Goal: Communication & Community: Answer question/provide support

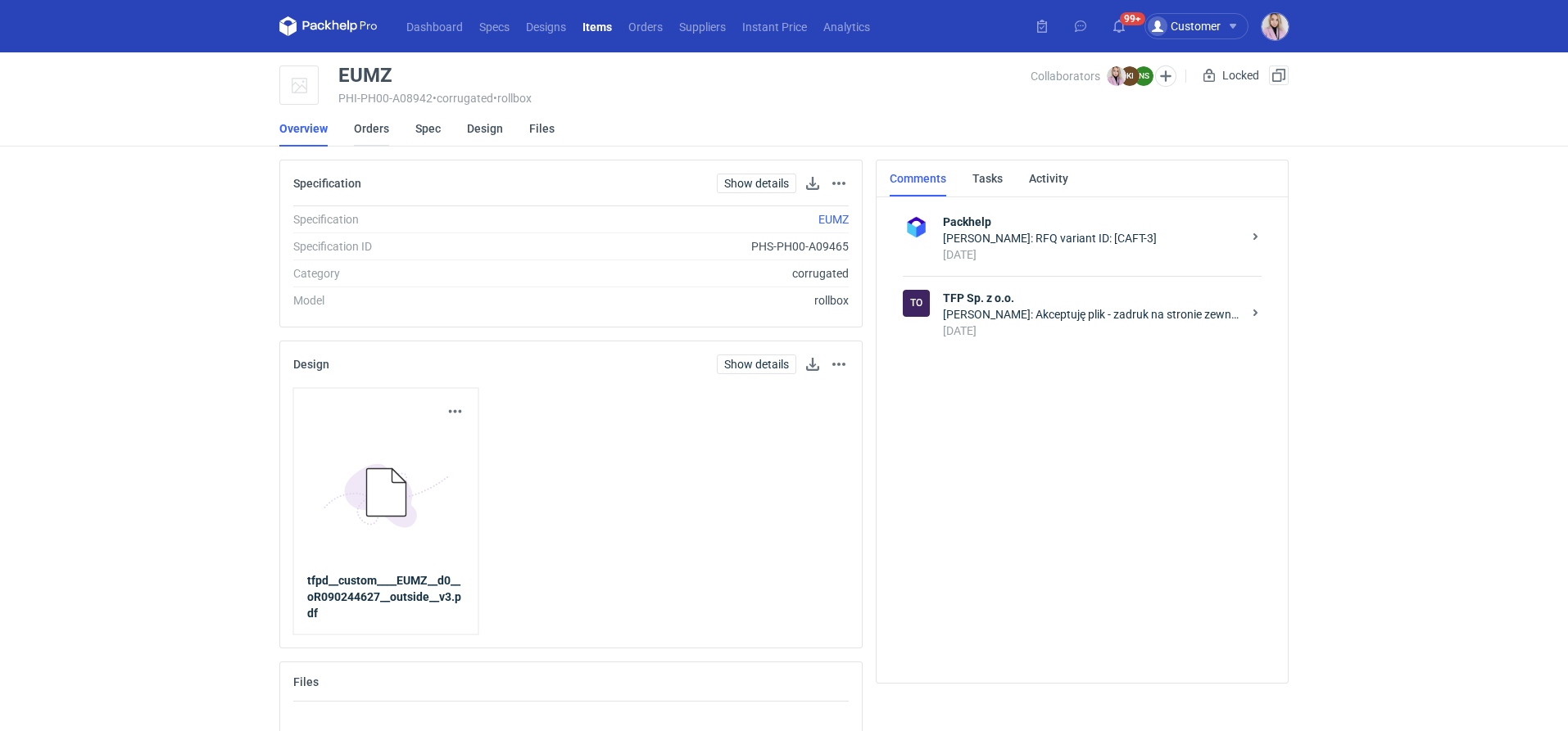
click at [374, 134] on link "Orders" at bounding box center [371, 129] width 35 height 36
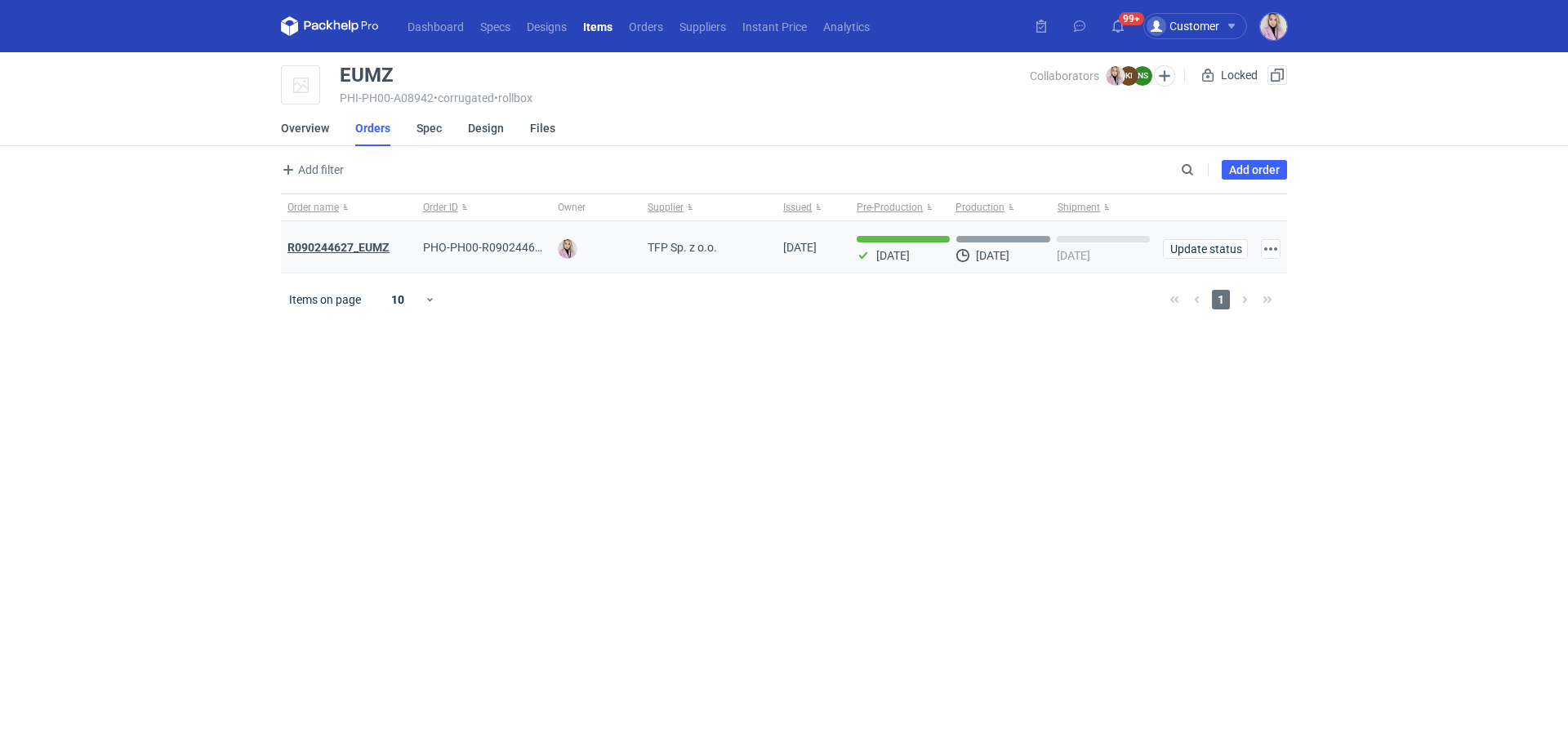
click at [356, 252] on strong "R090244627_EUMZ" at bounding box center [338, 247] width 102 height 13
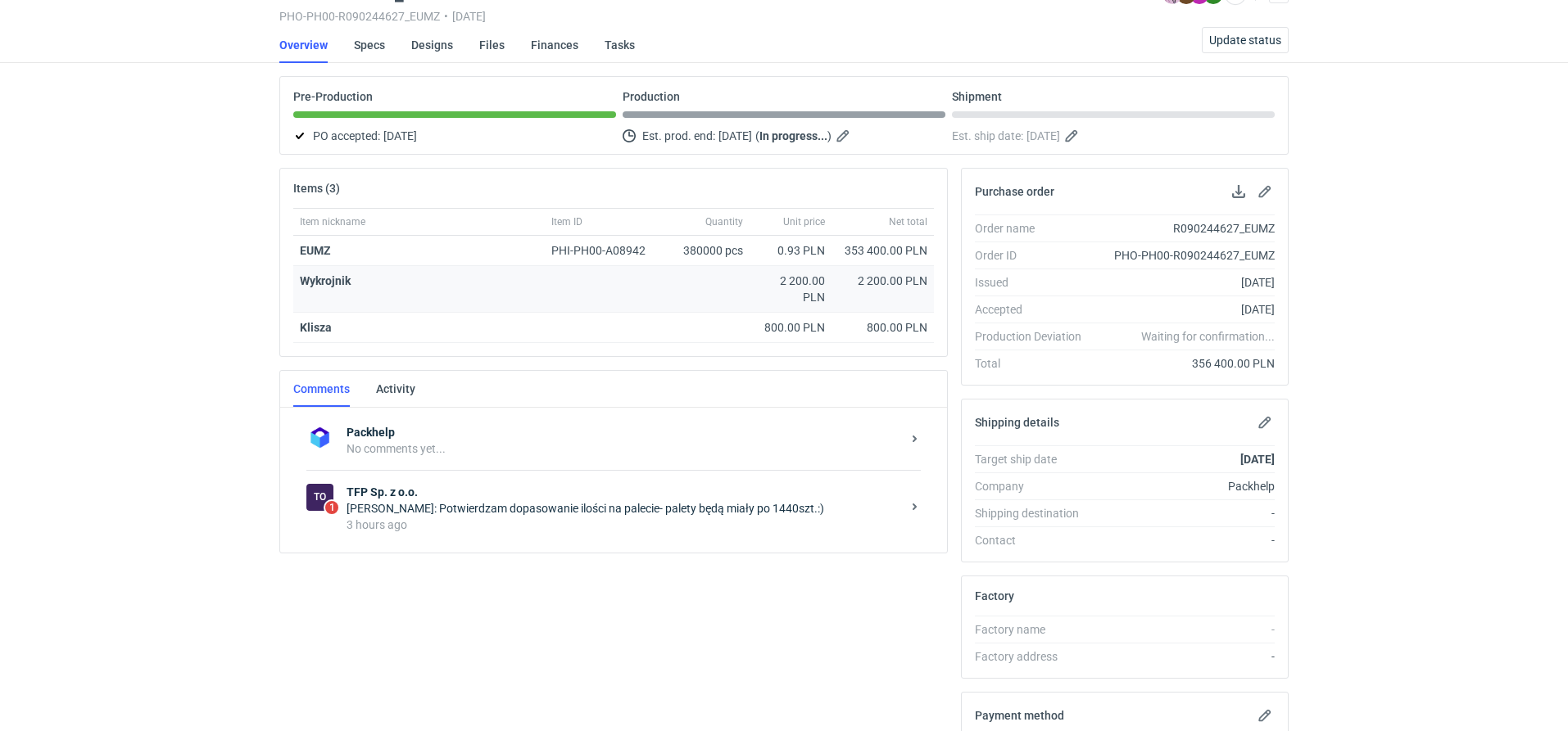
scroll to position [113, 0]
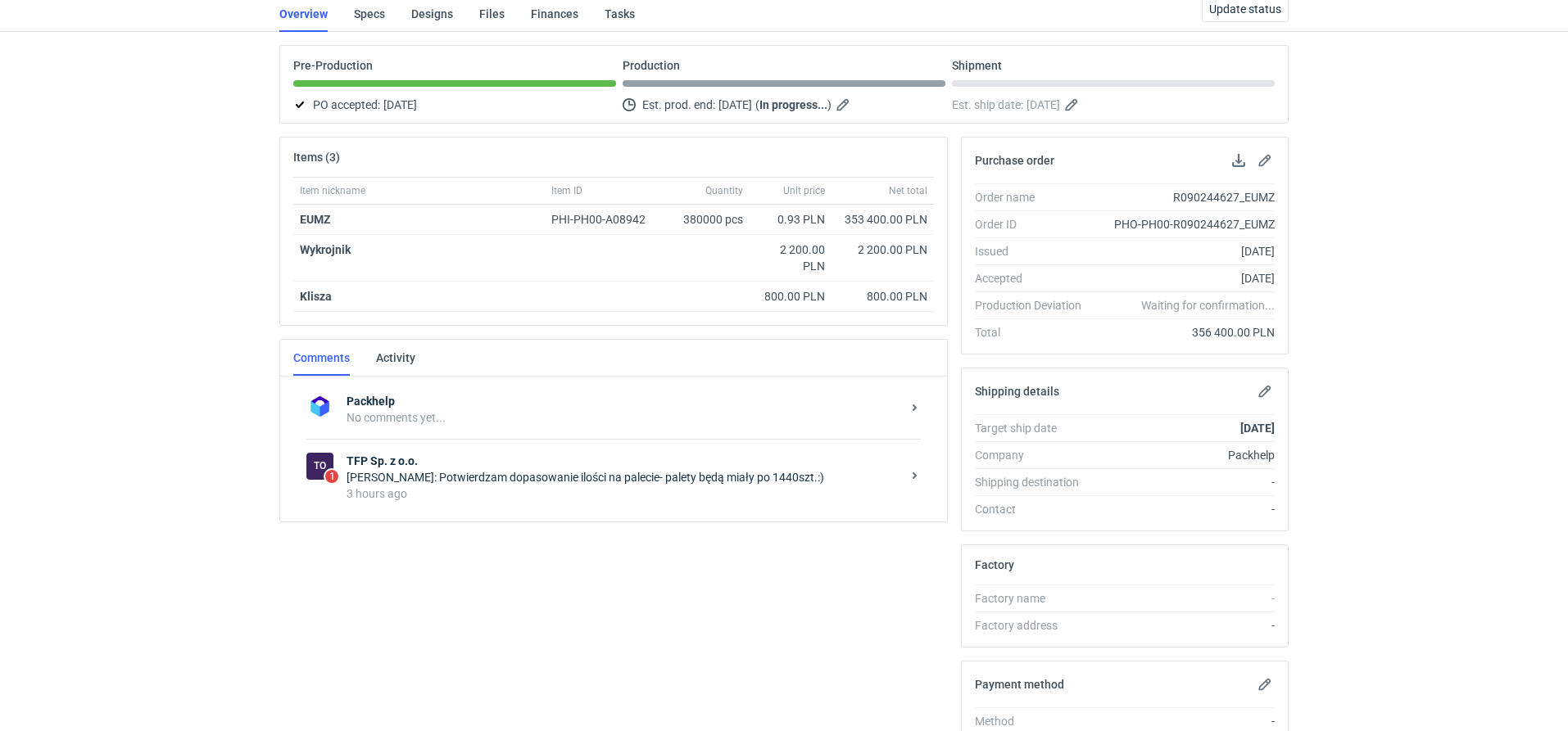
click at [496, 485] on div "3 hours ago" at bounding box center [624, 494] width 555 height 16
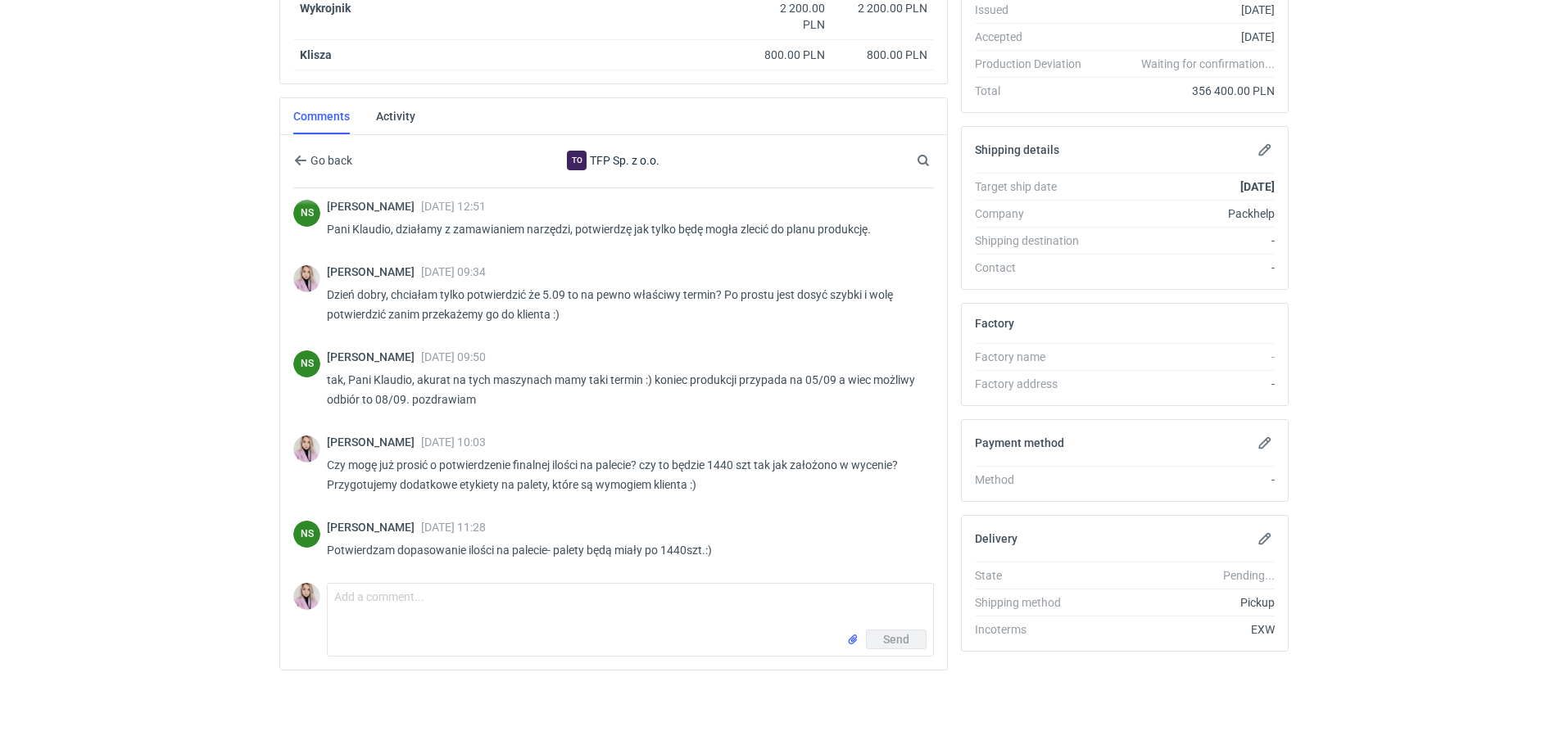
scroll to position [278, 0]
click at [365, 601] on textarea "Comment message" at bounding box center [630, 607] width 606 height 46
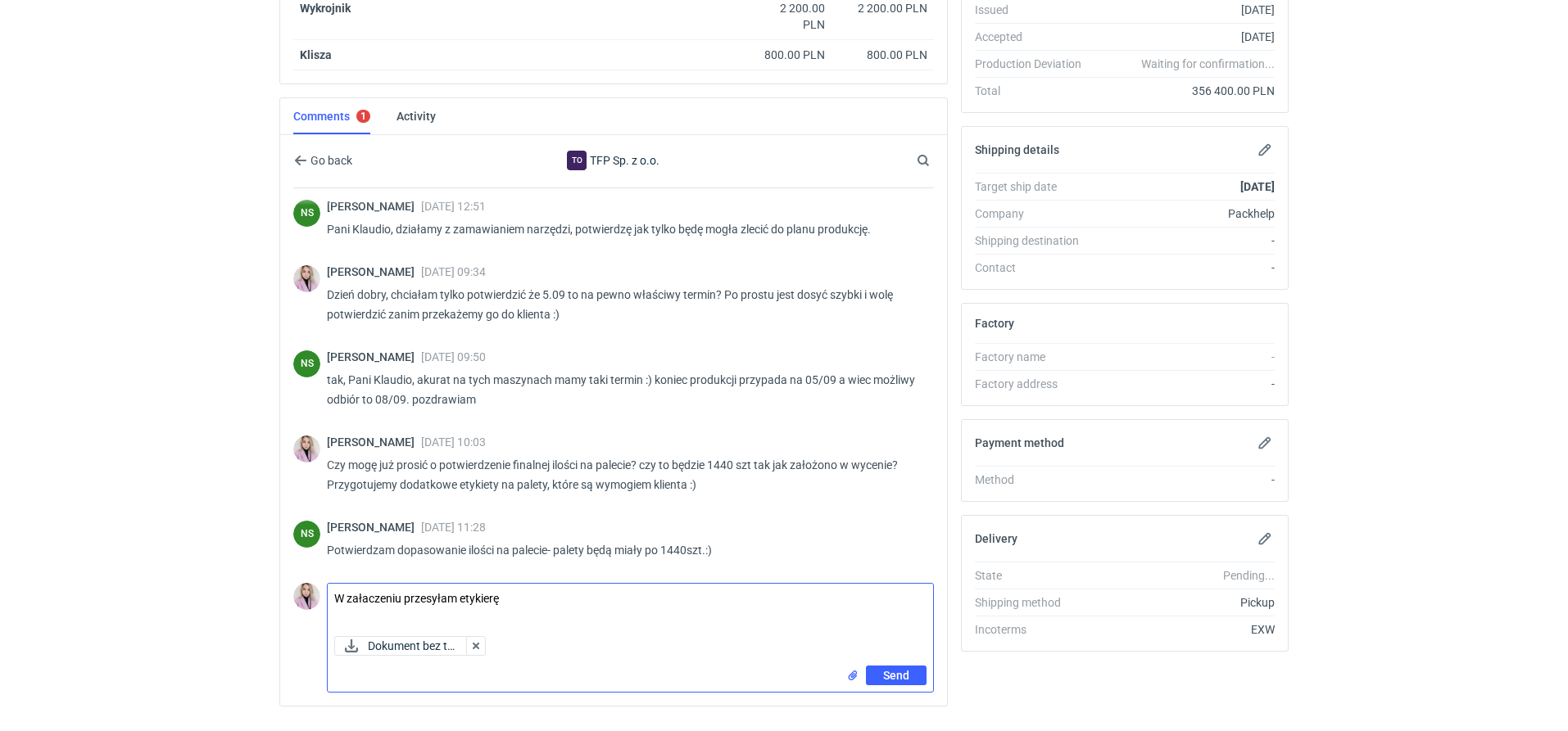
click at [398, 589] on textarea "W załaczeniu przesyłam etykierę" at bounding box center [630, 607] width 606 height 46
click at [523, 606] on textarea "W załączeniu przesyłam etykierę" at bounding box center [630, 607] width 606 height 46
drag, startPoint x: 672, startPoint y: 596, endPoint x: 650, endPoint y: 596, distance: 22.0
click at [650, 596] on textarea "W załączeniu przesyłam etykietę do oklejenia palet :) prośba" at bounding box center [630, 607] width 606 height 46
click at [685, 593] on textarea "W załączeniu przesyłam etykietę do oklejenia palet :) prośba" at bounding box center [630, 607] width 606 height 46
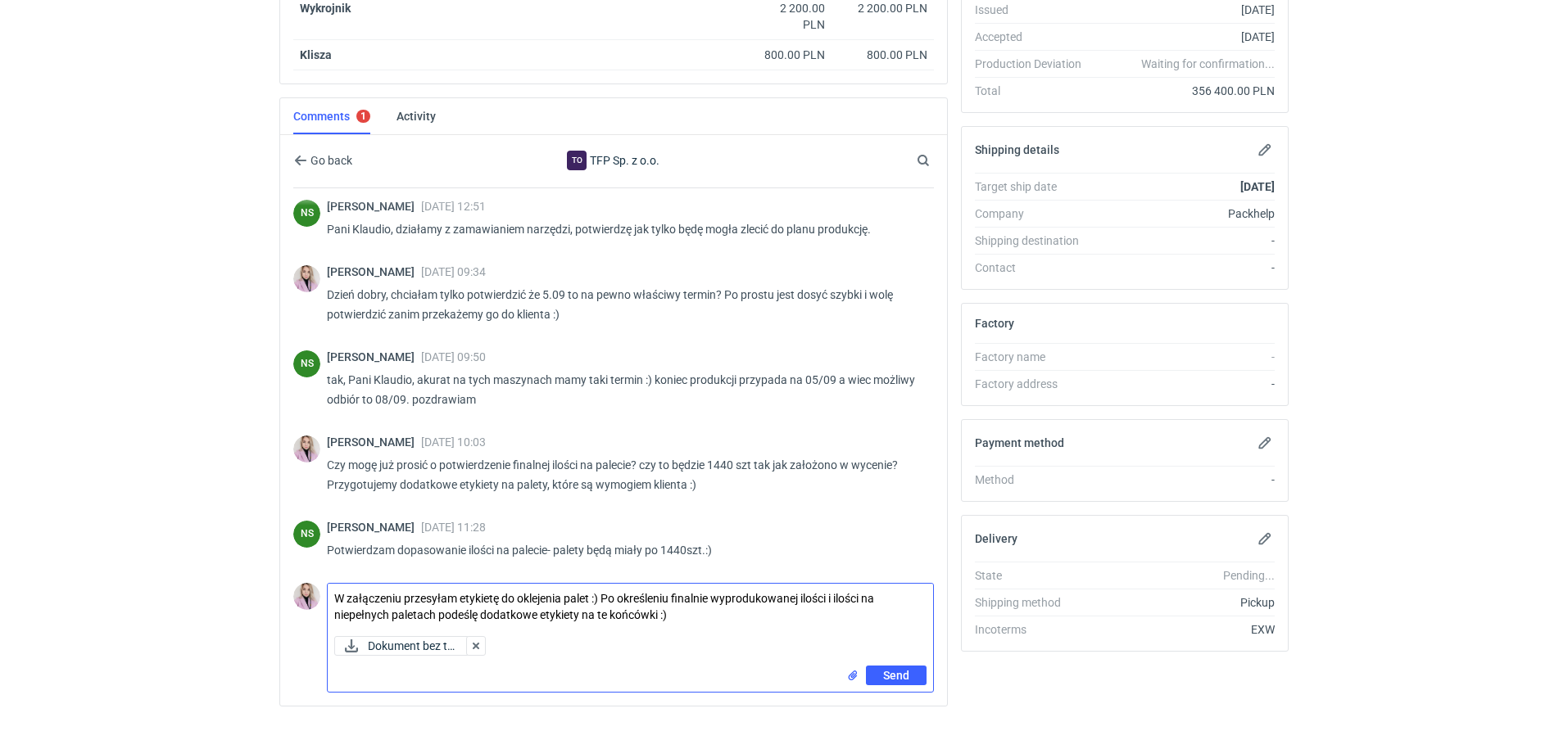
type textarea "W załączeniu przesyłam etykietę do oklejenia palet :) Po określeniu finalnie wy…"
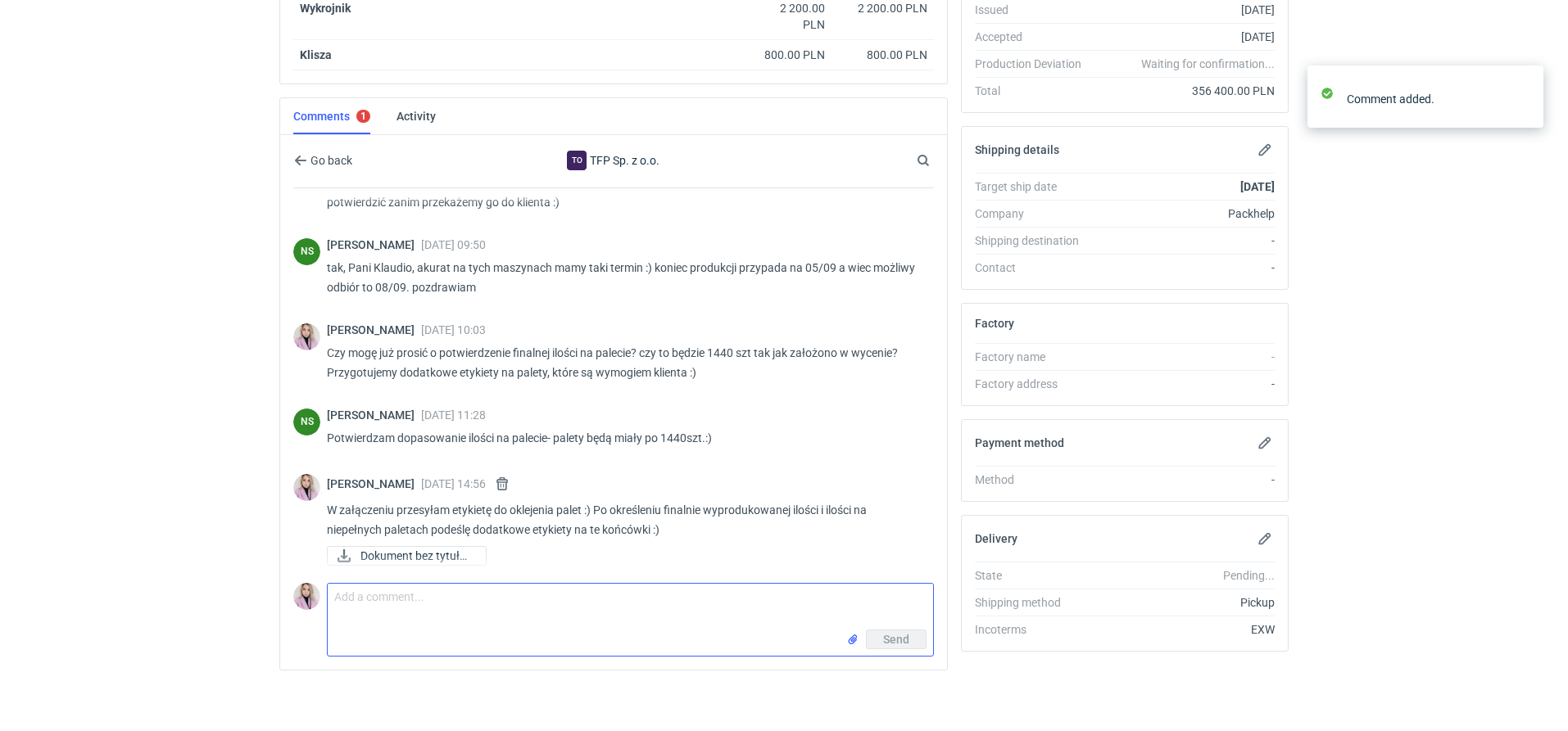
scroll to position [392, 0]
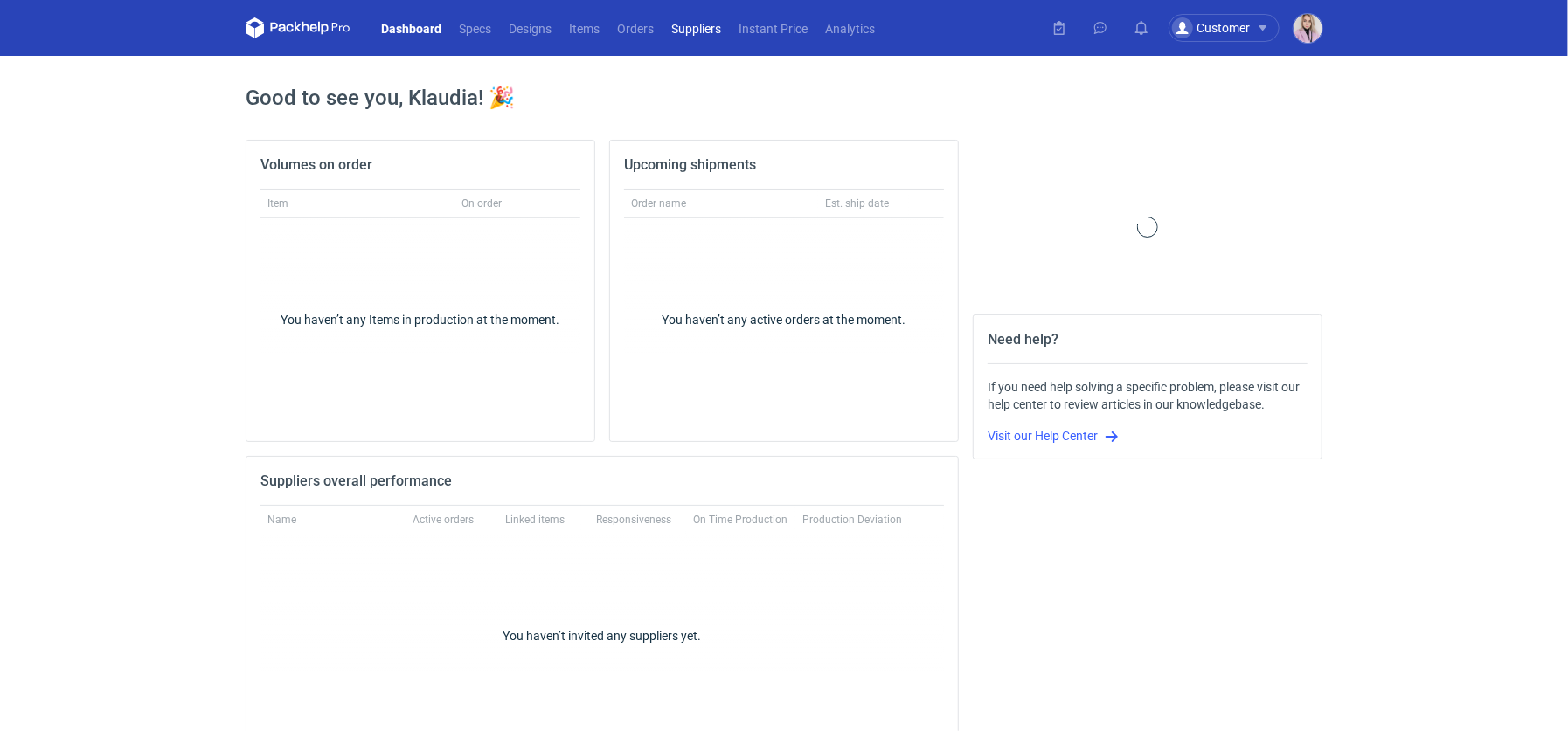
click at [698, 34] on link "Suppliers" at bounding box center [695, 28] width 68 height 21
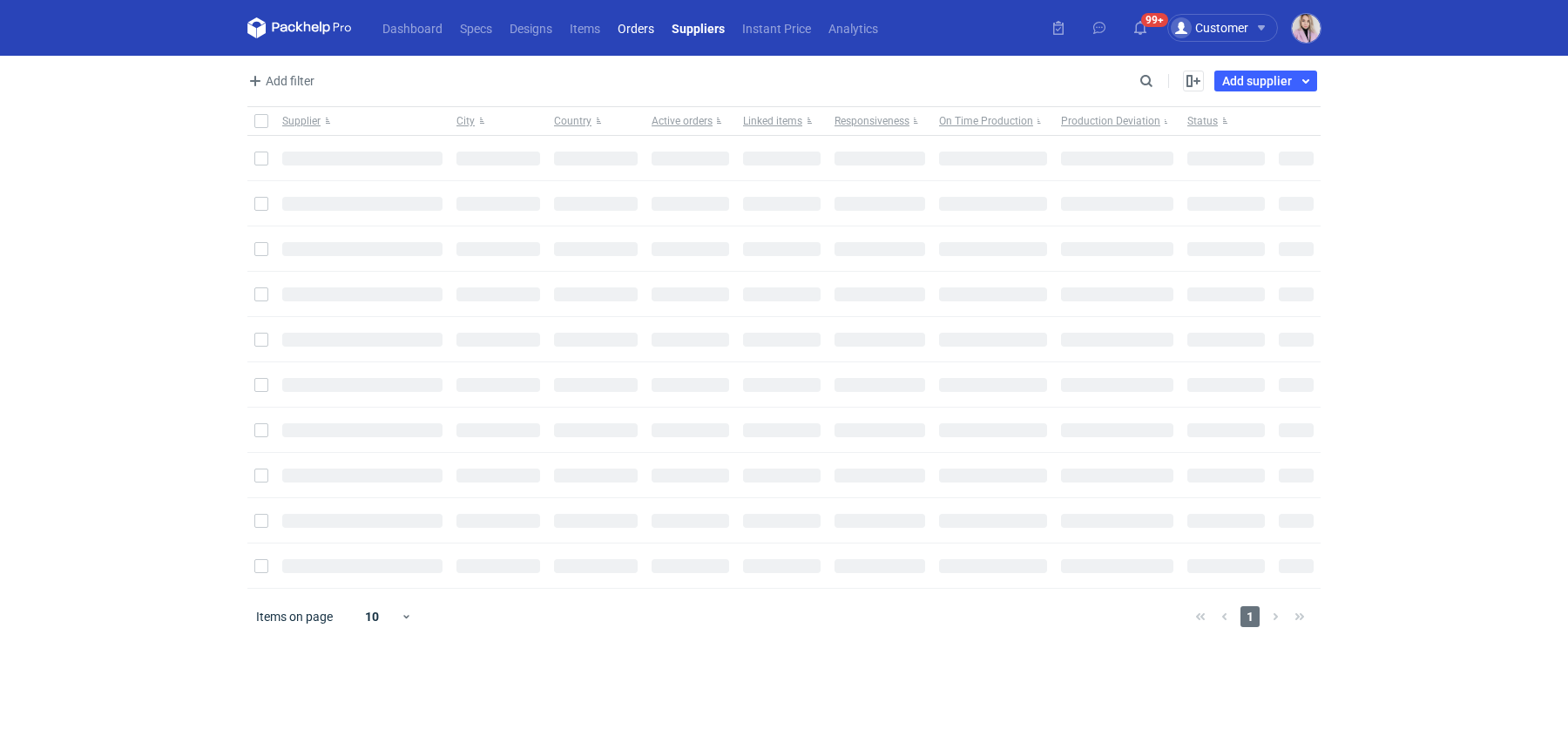
click at [629, 36] on link "Orders" at bounding box center [636, 28] width 54 height 21
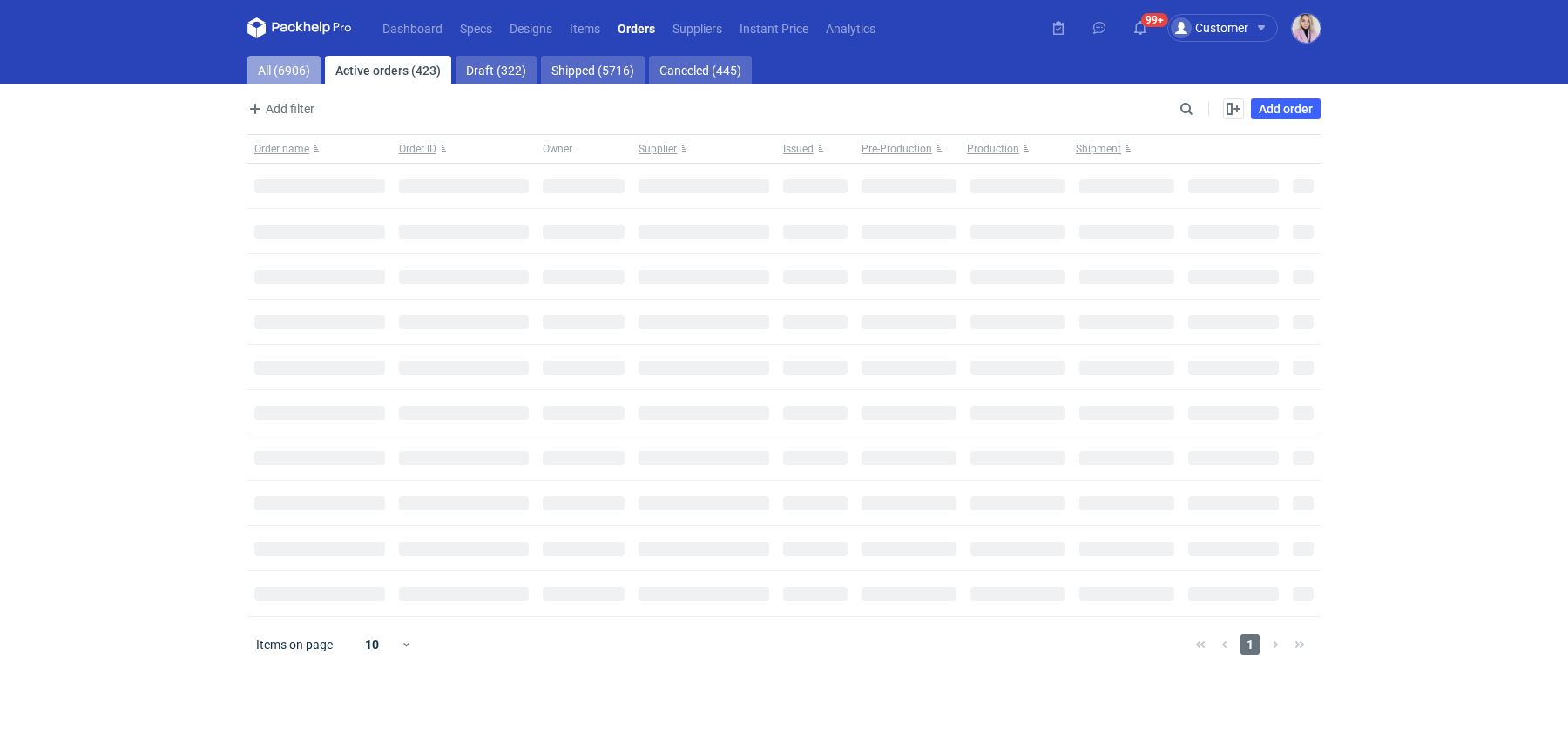
click at [273, 66] on link "All (6906)" at bounding box center [284, 70] width 73 height 28
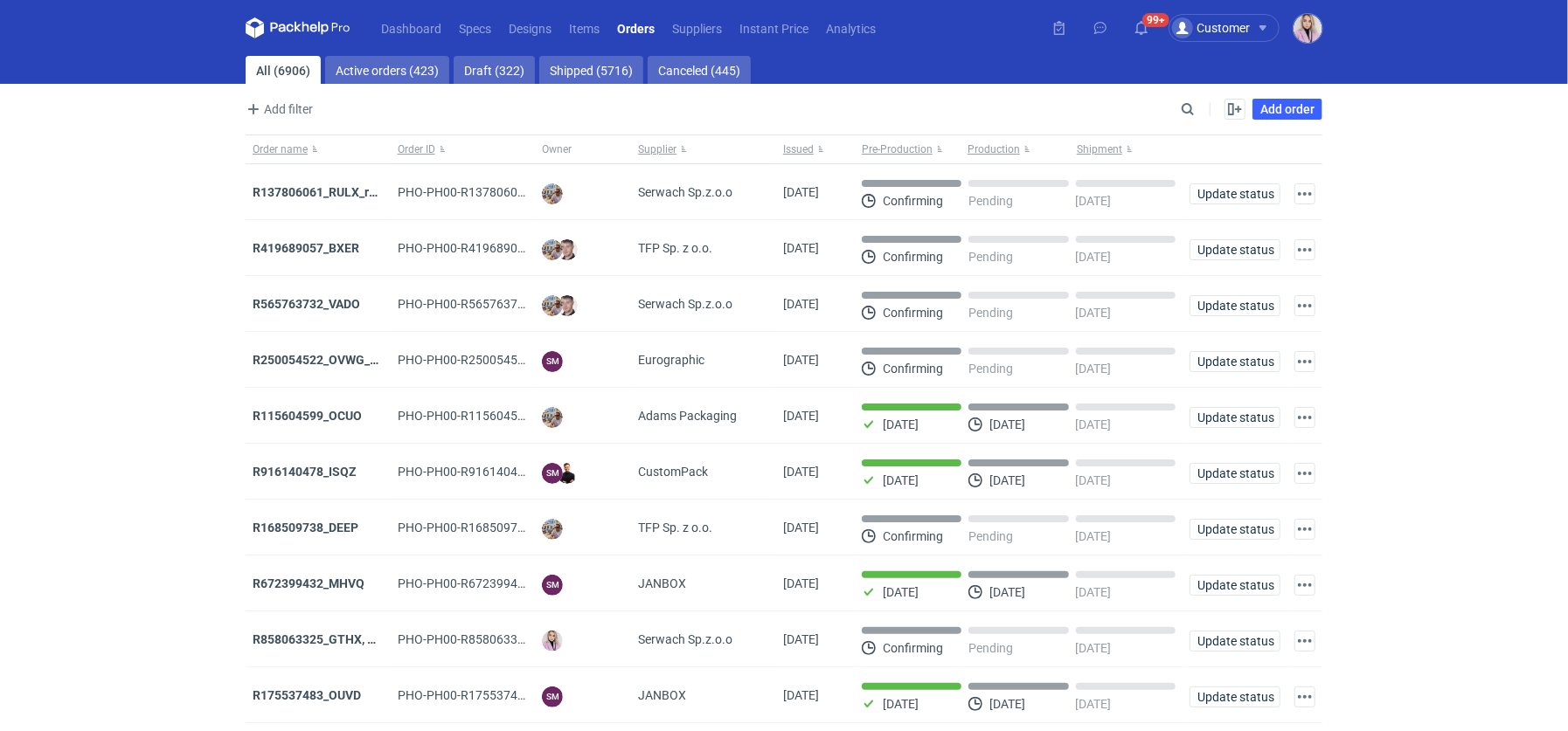
click at [1208, 103] on div "Enable all Disable all Order name Order ID Owner Supplier Issued Milestone Free…" at bounding box center [1260, 110] width 124 height 21
click at [1193, 104] on input "Search" at bounding box center [1111, 110] width 173 height 21
paste input "R572634762"
type input "R572634762"
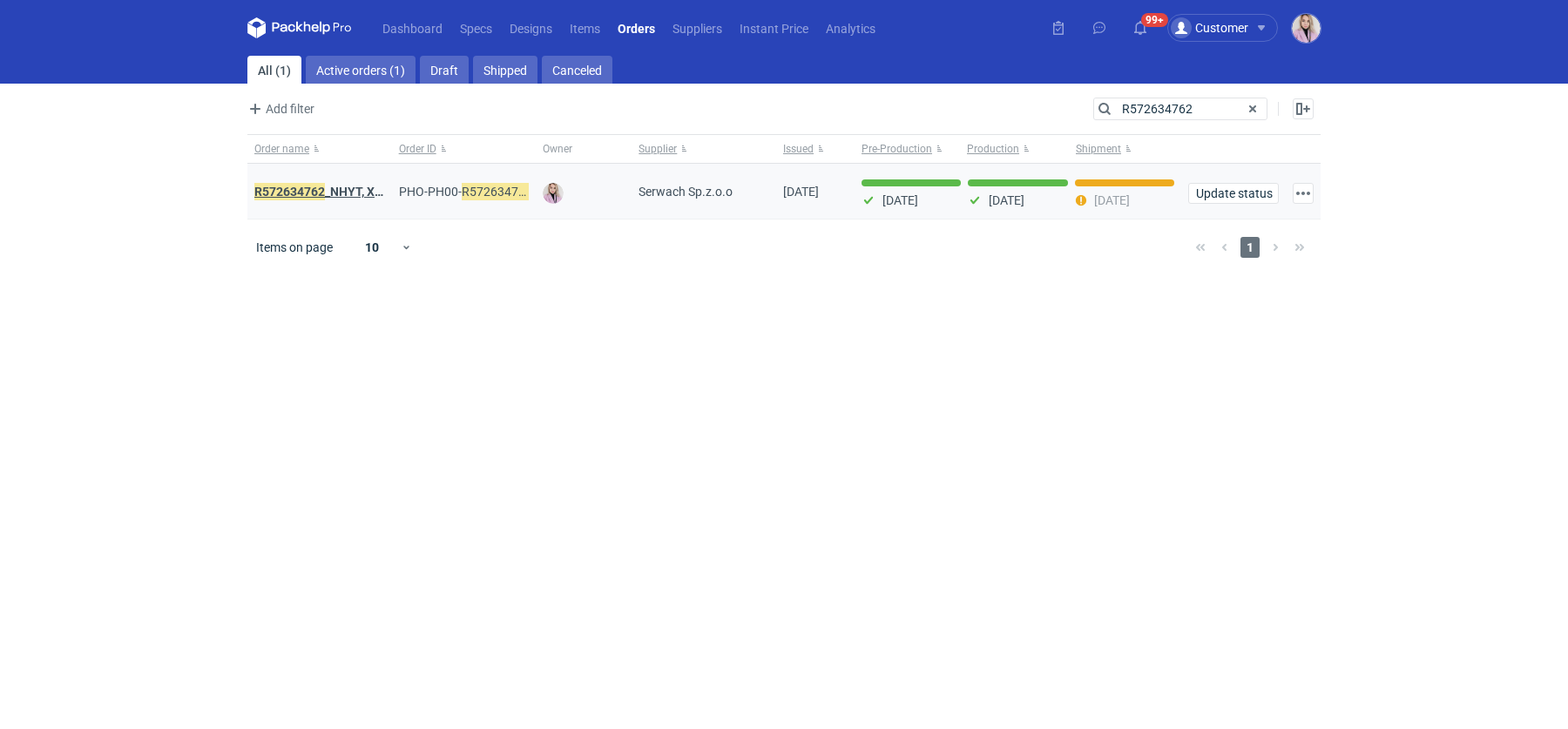
click at [330, 189] on strong "R572634762 _NHYT, XIXB" at bounding box center [323, 191] width 139 height 19
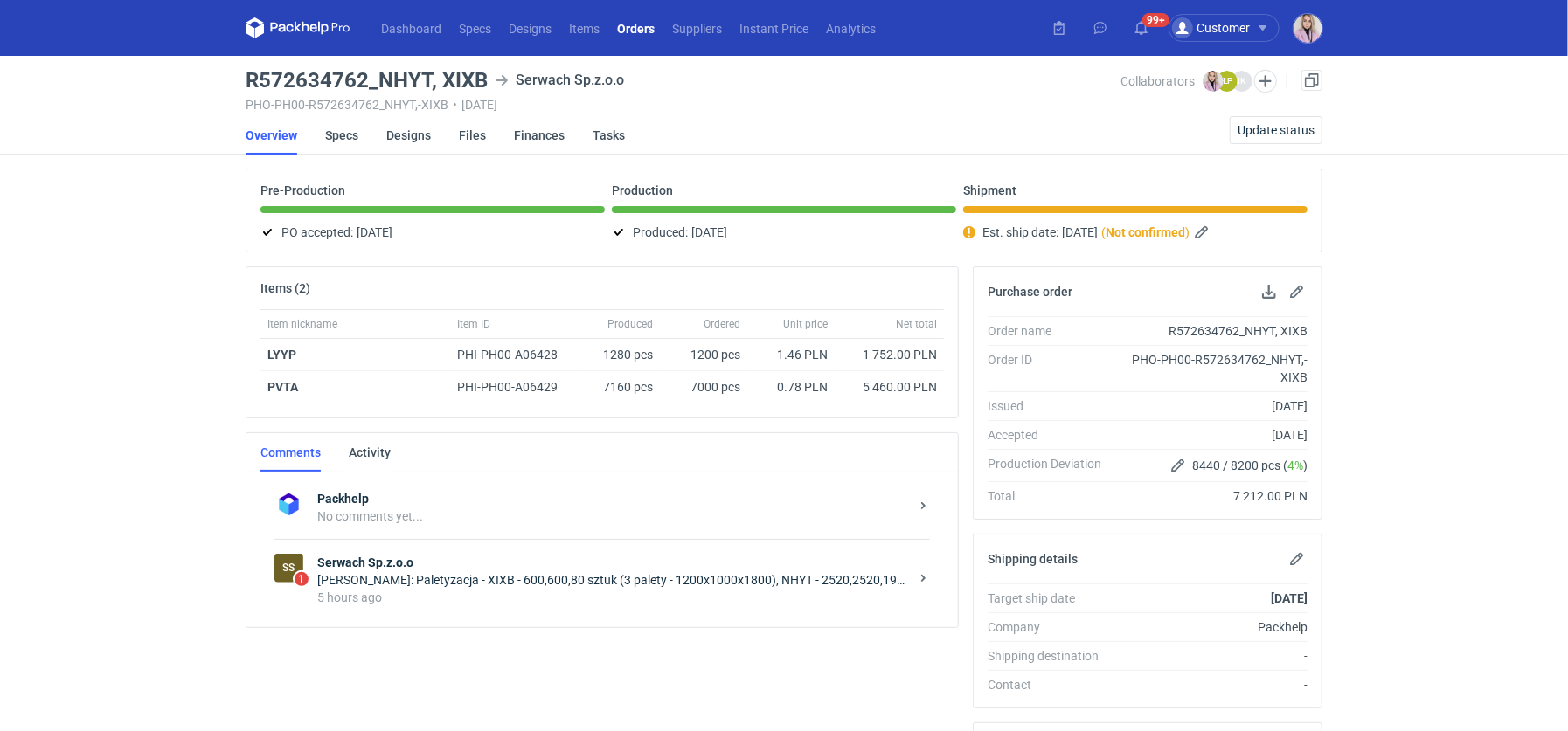
scroll to position [89, 0]
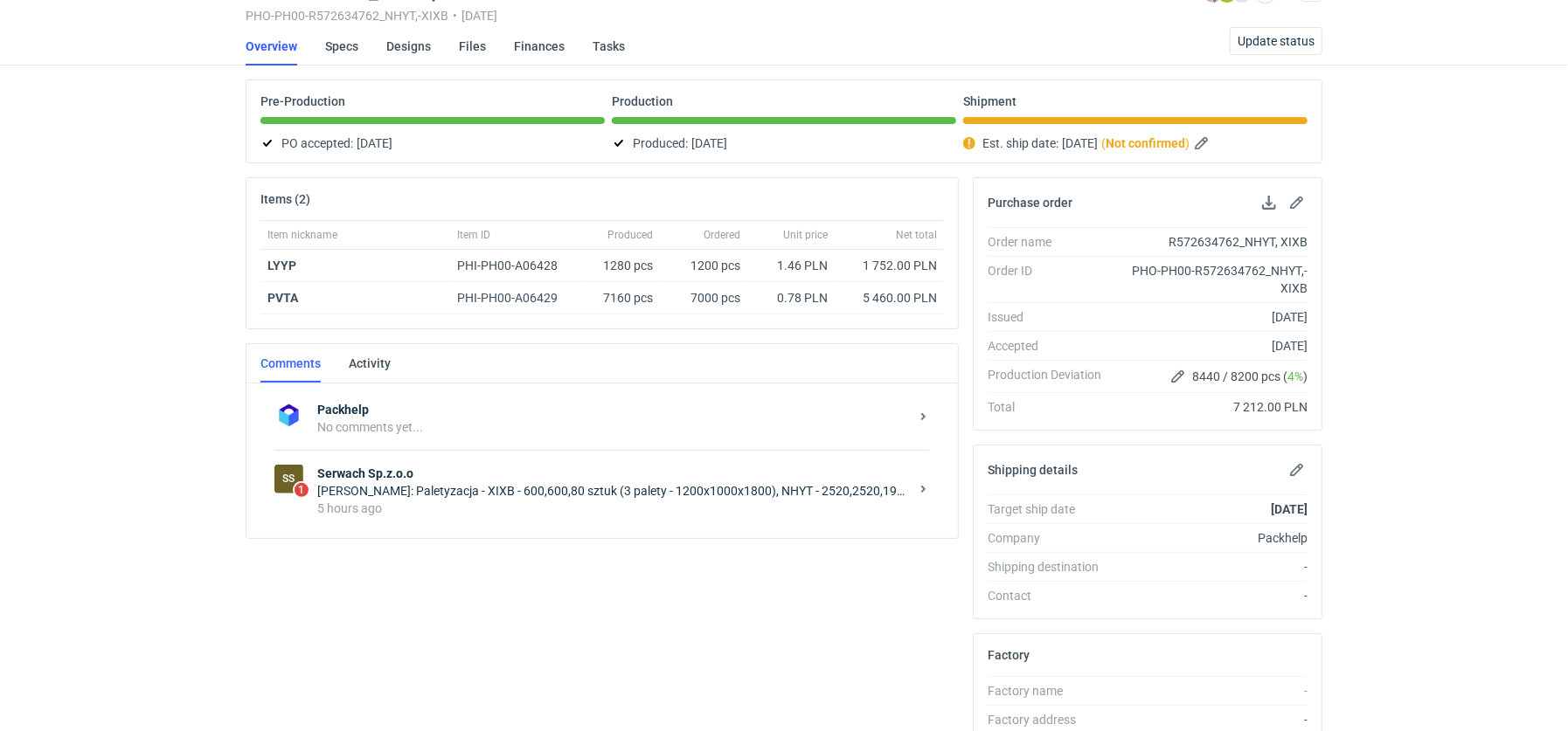
click at [482, 477] on div "Serwach Sp.z.o.o Łukasz Postawa: Paletyzacja - XIXB - 600,600,80 sztuk (3 palet…" at bounding box center [617, 491] width 599 height 53
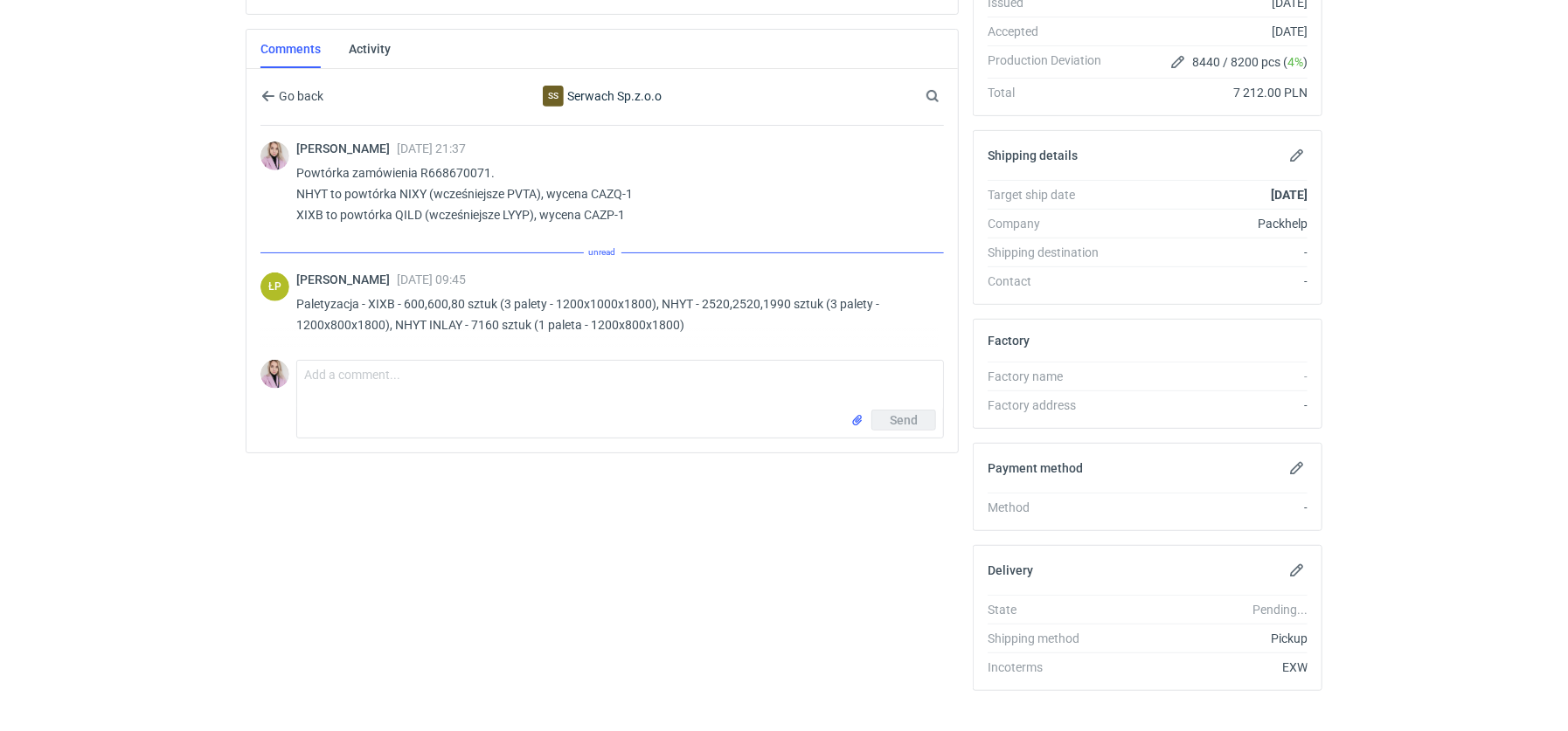
scroll to position [415, 0]
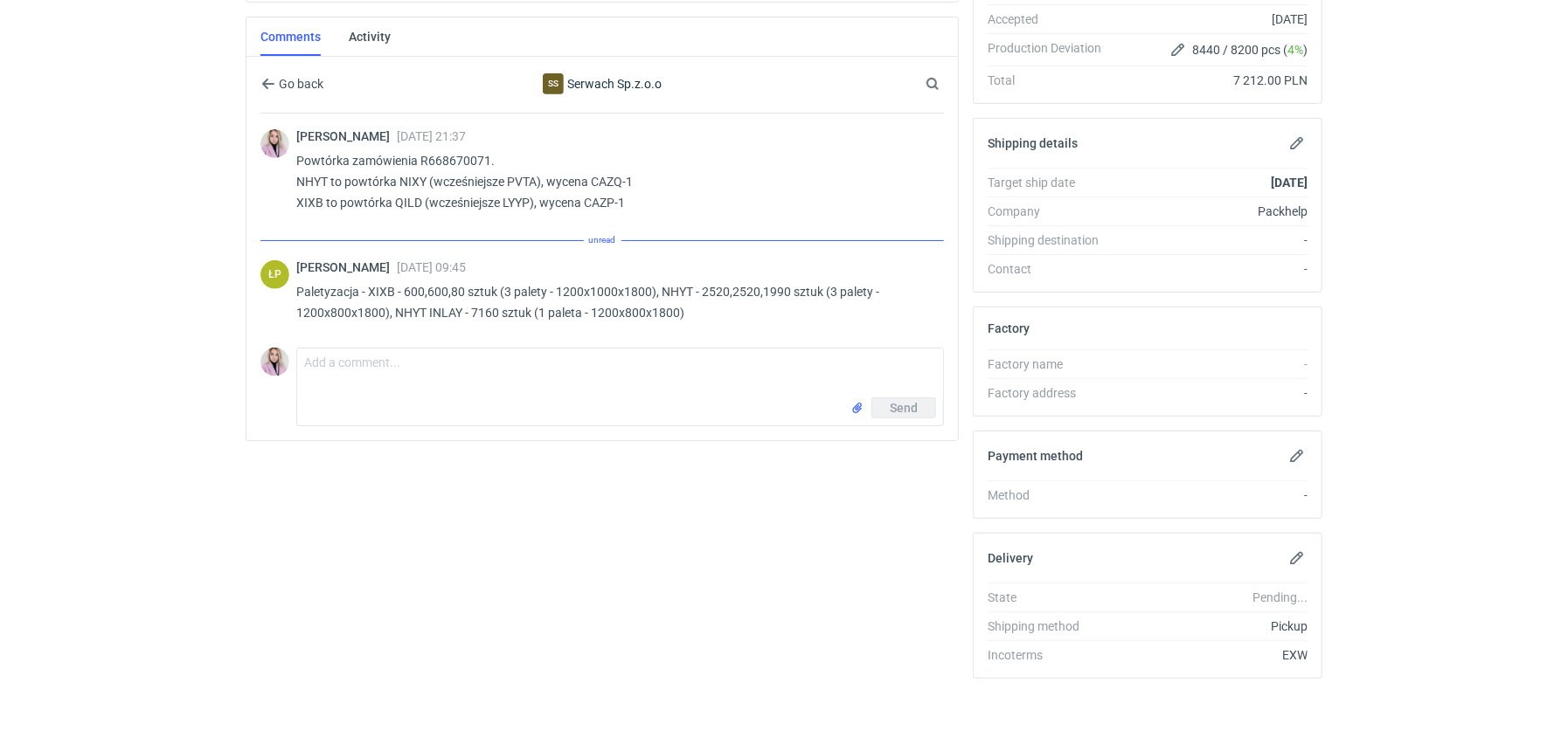
click at [383, 397] on div "Send" at bounding box center [620, 411] width 646 height 28
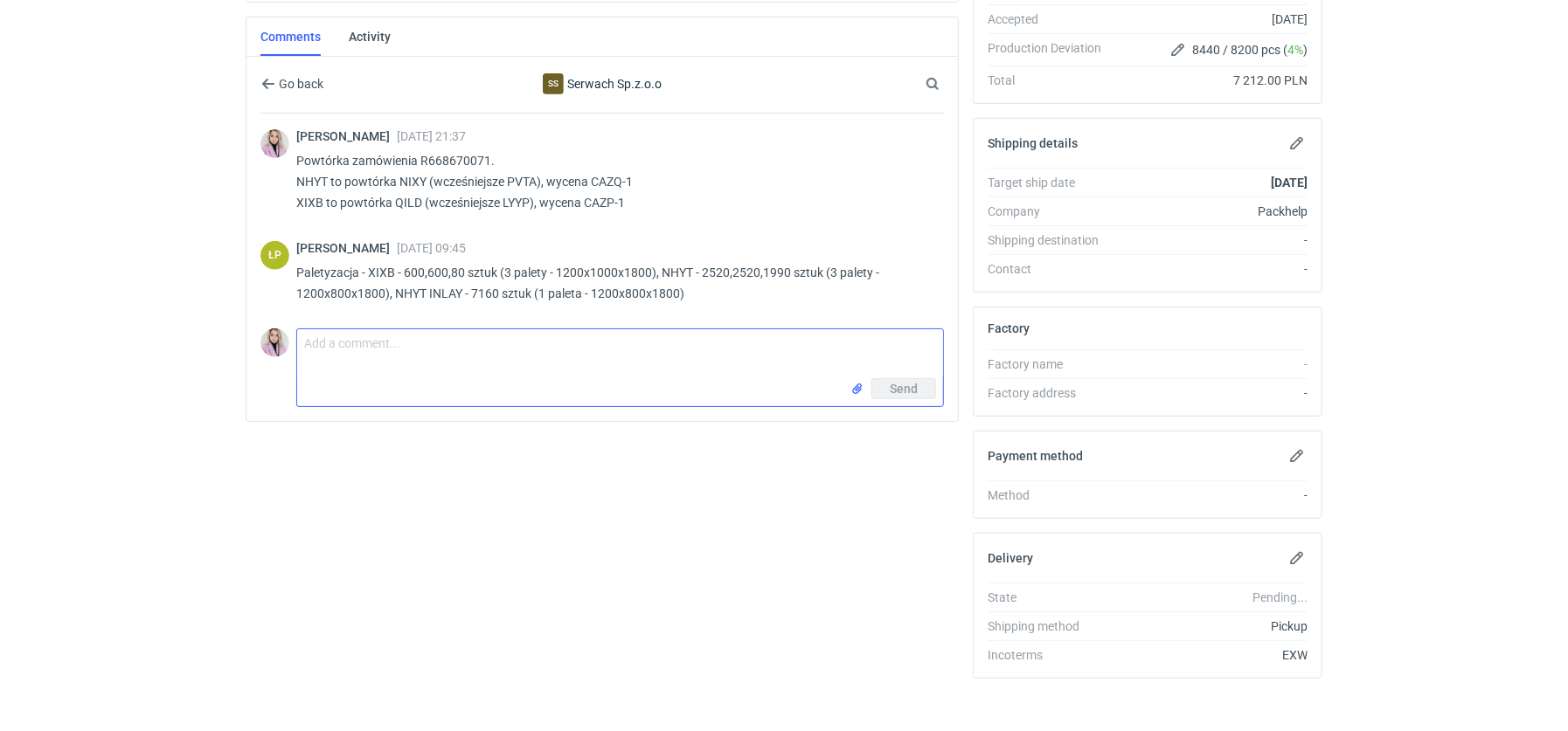
click at [383, 357] on textarea "Comment message" at bounding box center [620, 354] width 646 height 49
type textarea "Panie Łukaszu, czy dostanę raport do tej produkcji jeszcze dziś?"
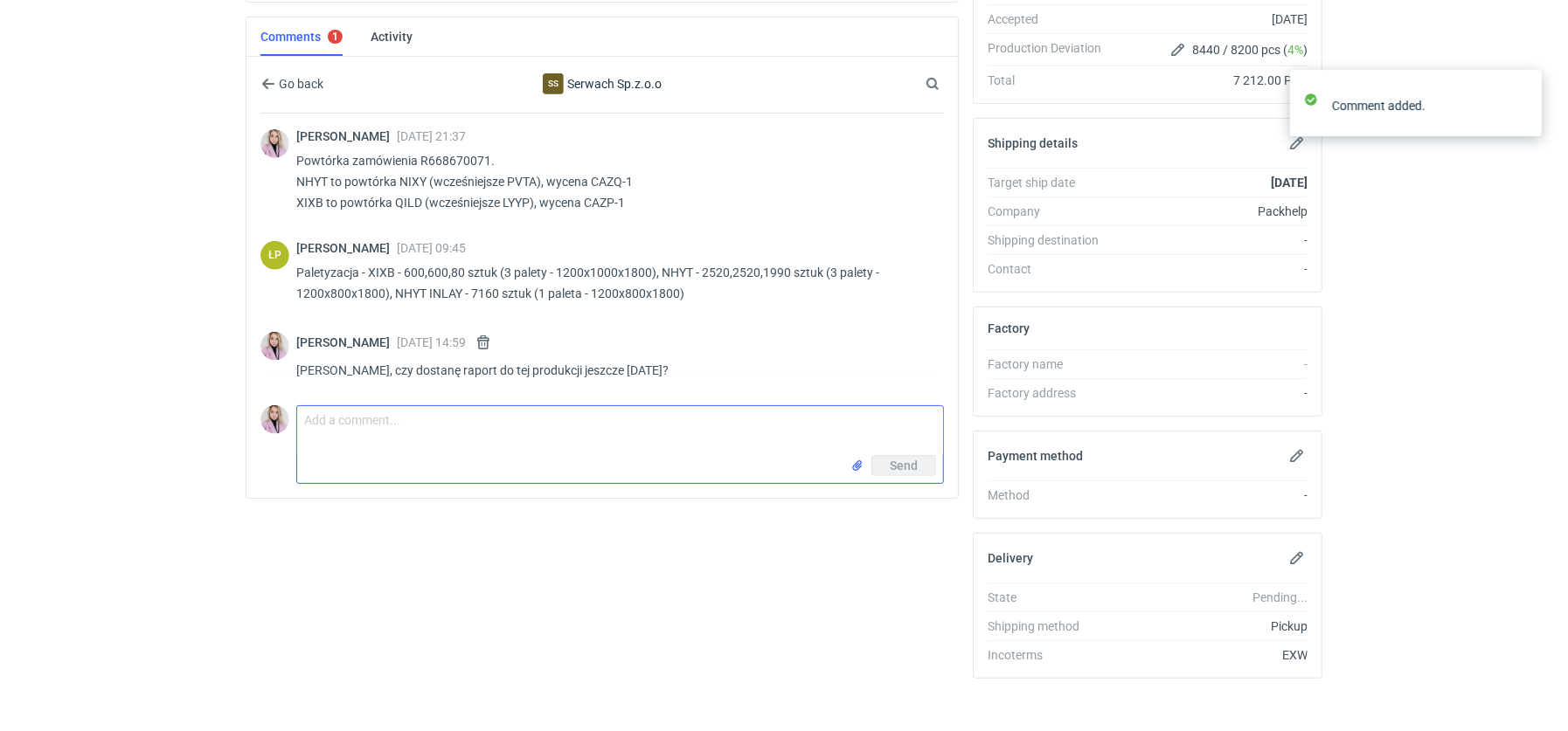
scroll to position [162, 0]
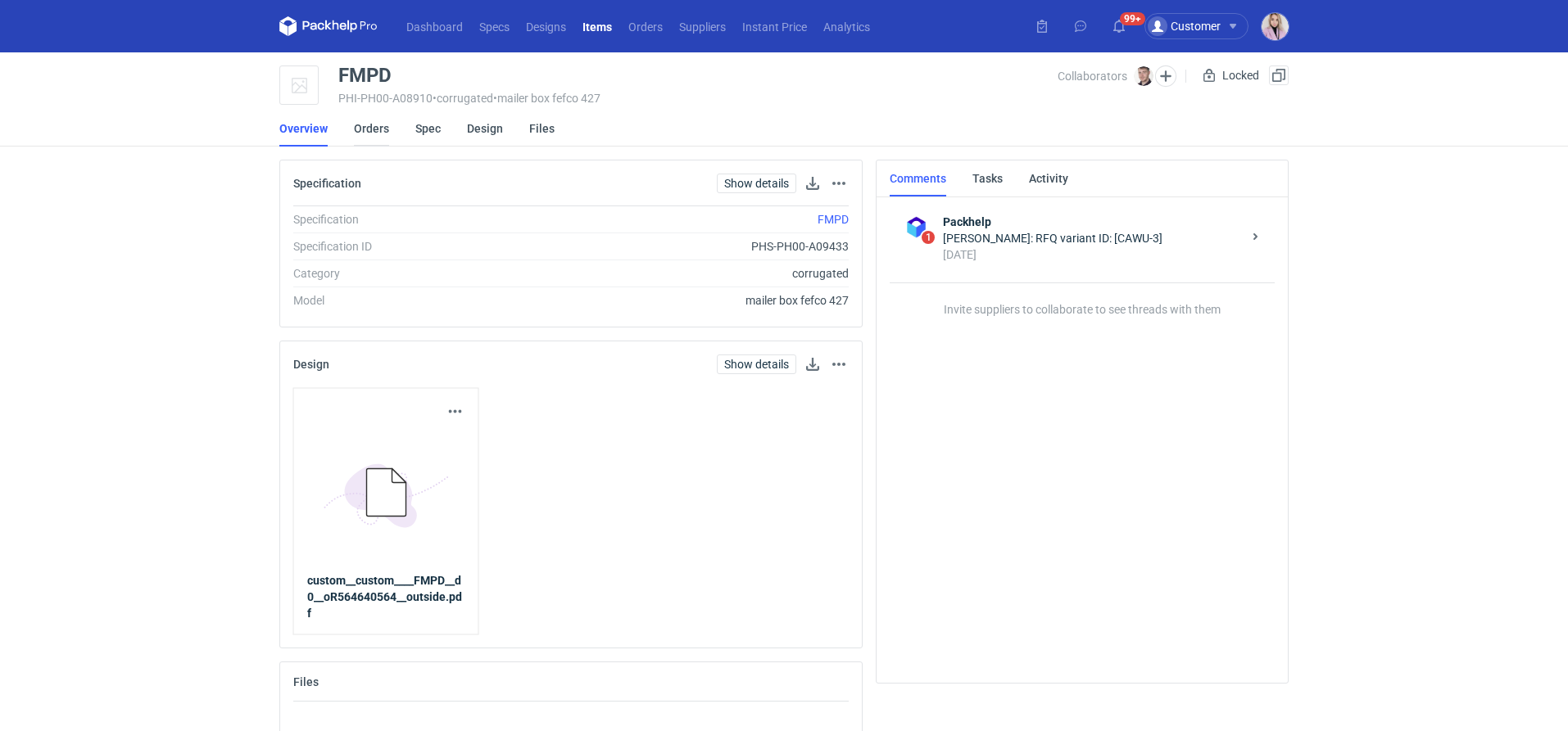
click at [370, 120] on link "Orders" at bounding box center [371, 129] width 35 height 36
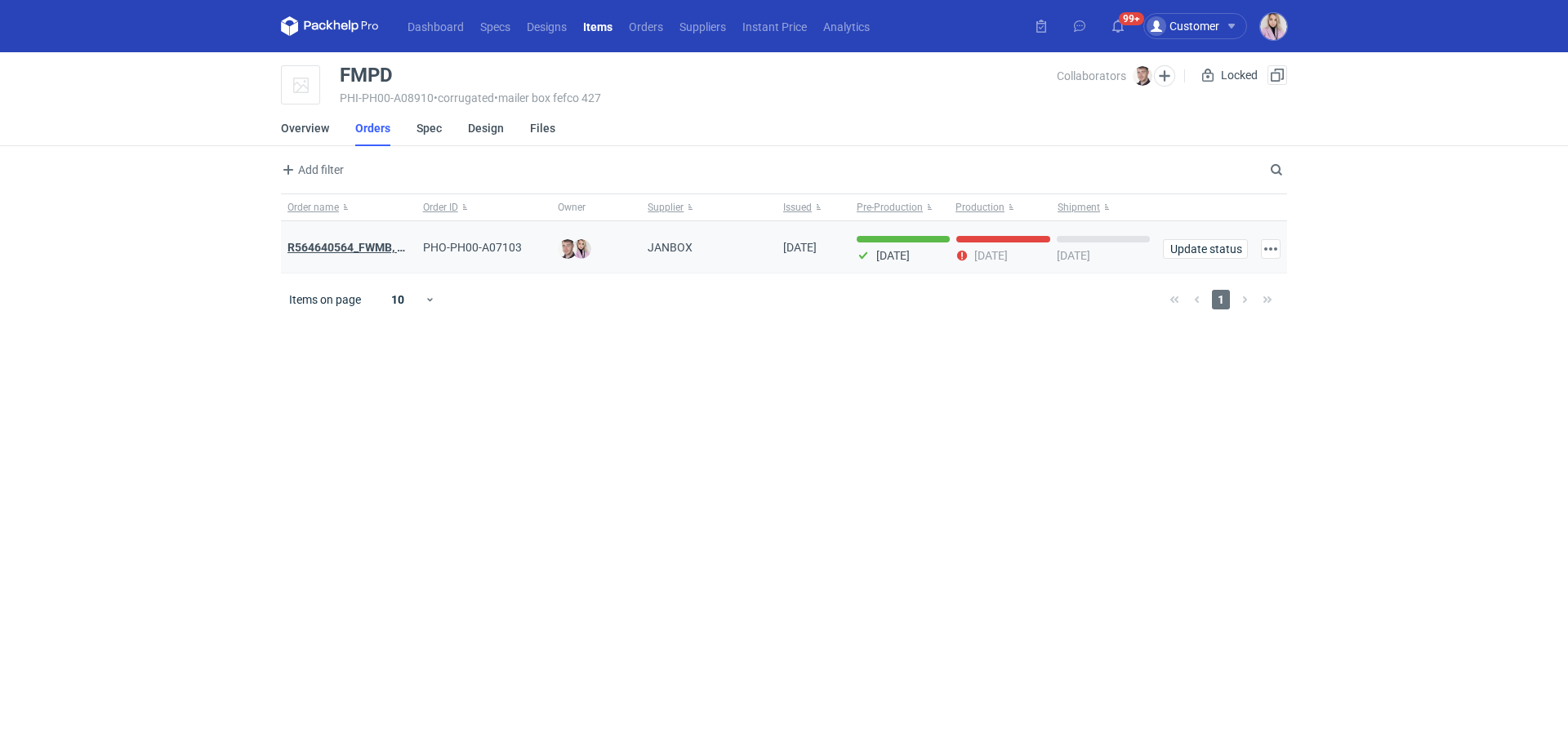
click at [329, 247] on strong "R564640564_FWMB, FMPD, MNLB" at bounding box center [375, 247] width 176 height 13
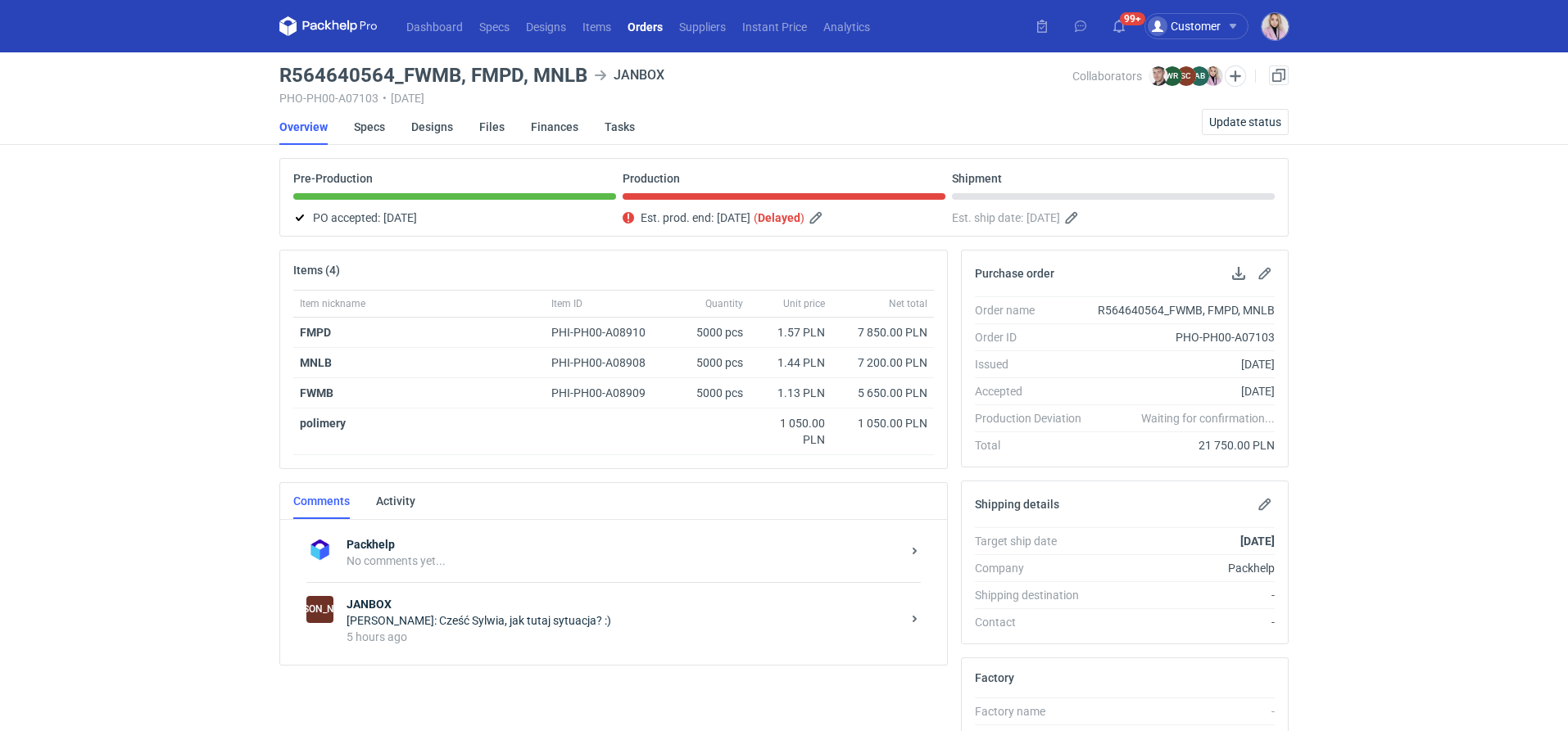
click at [521, 613] on div "Klaudia Wiśniewska: Cześć Sylwia, jak tutaj sytuacja? :)" at bounding box center [624, 621] width 555 height 16
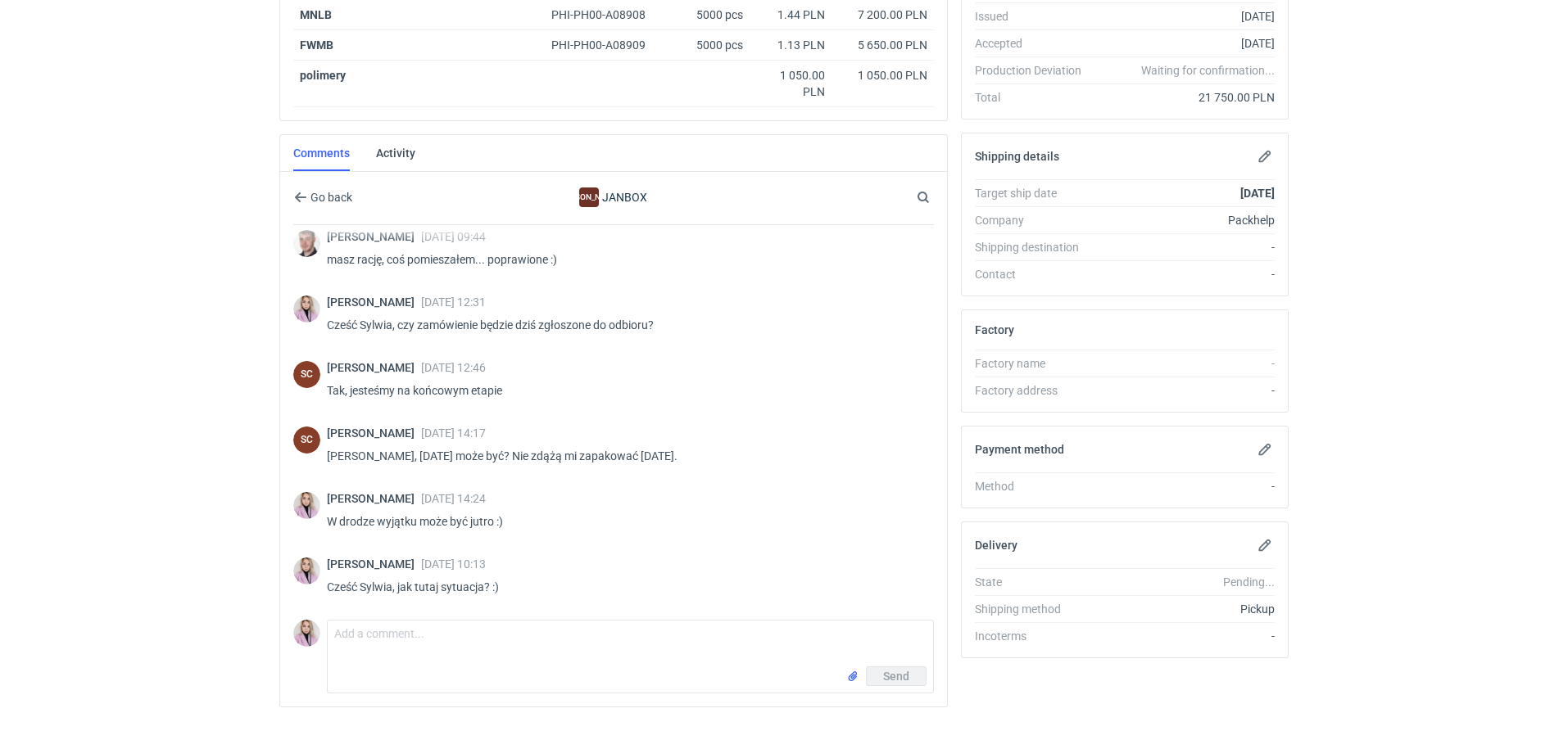
scroll to position [384, 0]
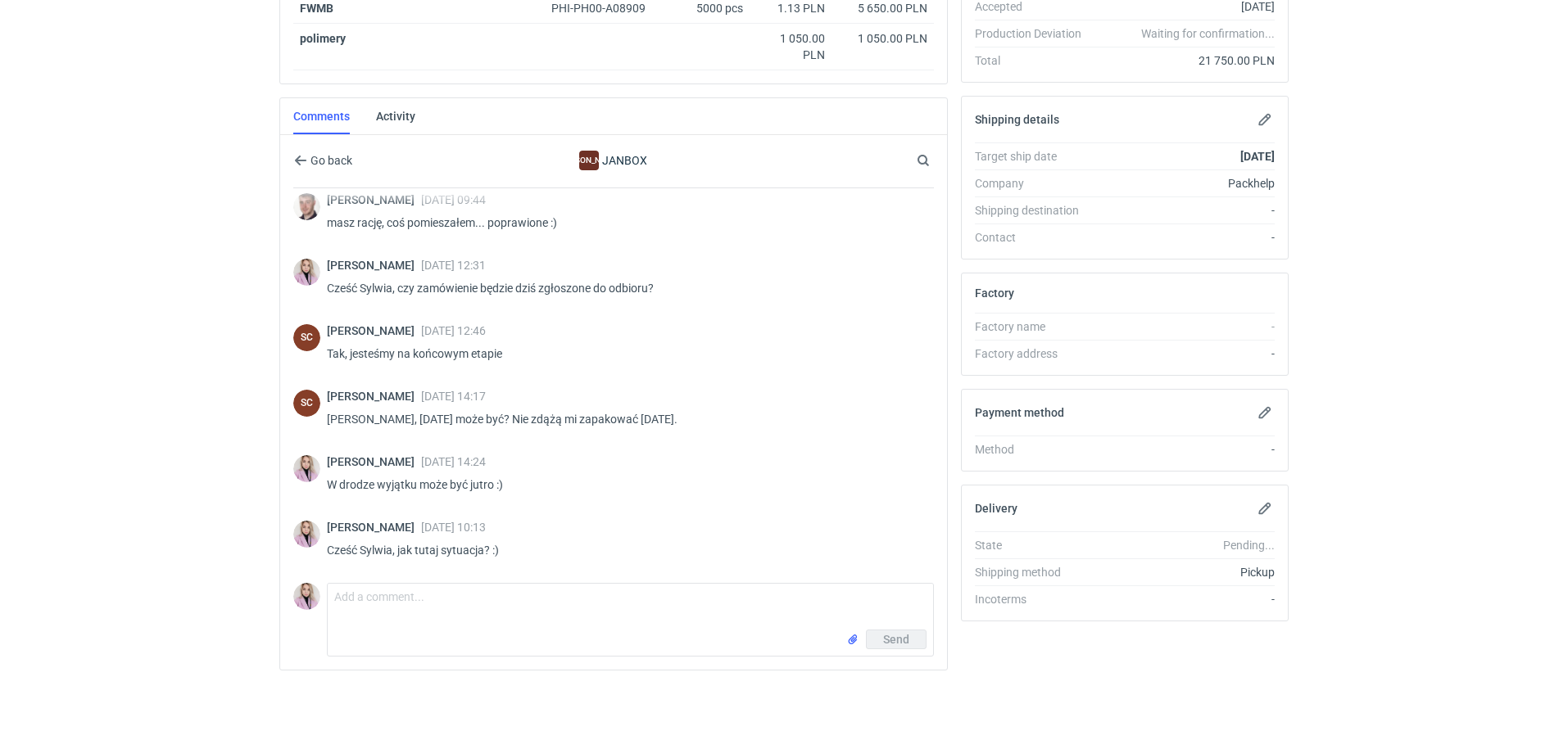
click at [384, 571] on div "Klaudia Wiśniewska 29 Aug 2025 10:13 Cześć Sylwia, jak tutaj sytuacja? :)" at bounding box center [613, 544] width 640 height 66
click at [343, 629] on div "Send" at bounding box center [630, 642] width 606 height 26
click at [367, 609] on textarea "Comment message" at bounding box center [630, 607] width 606 height 46
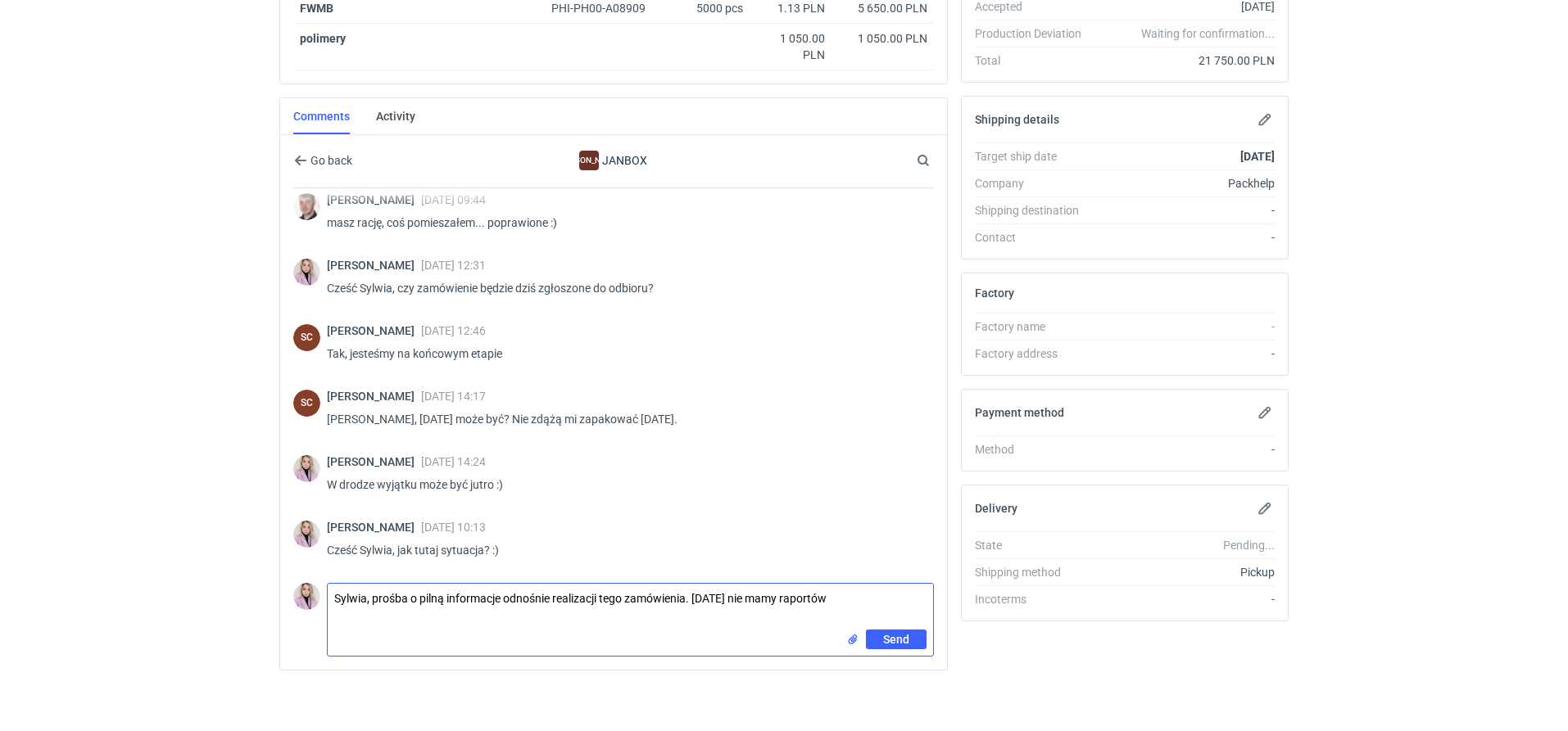
type textarea "Sylwia, prośba o pilną informacje odnośnie realizacji tego zamówienia. Nadal ni…"
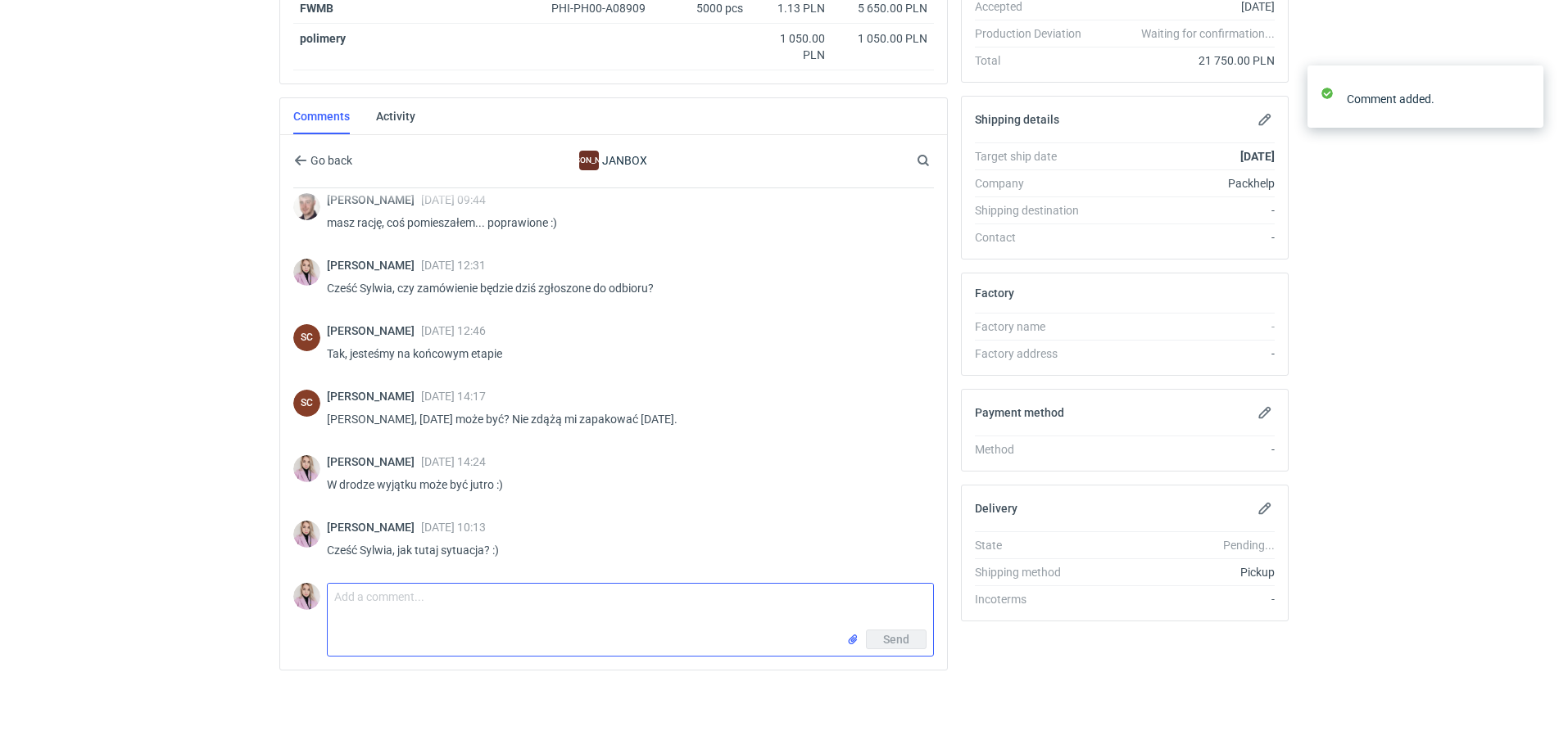
scroll to position [272, 0]
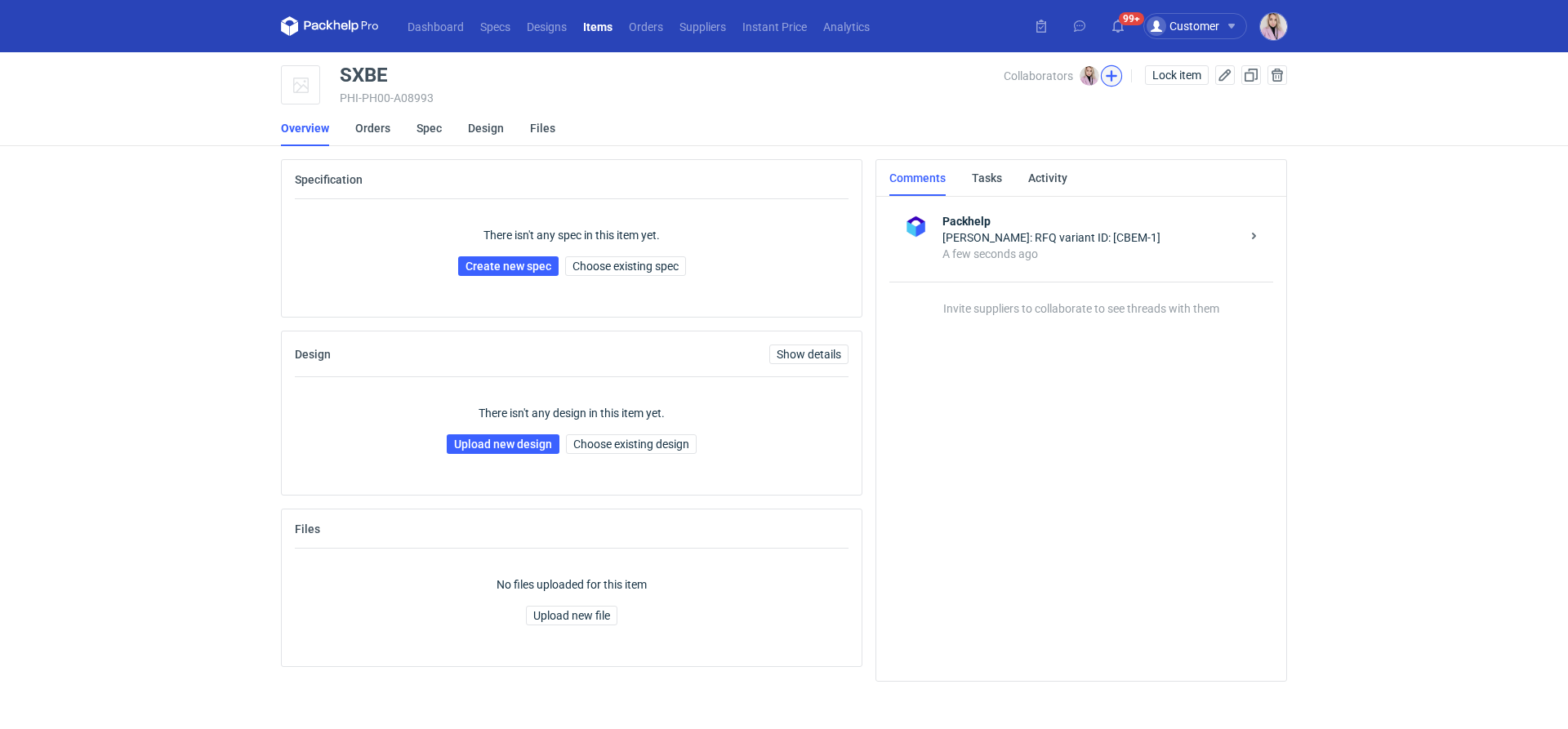
click at [1108, 79] on button "button" at bounding box center [1112, 76] width 21 height 21
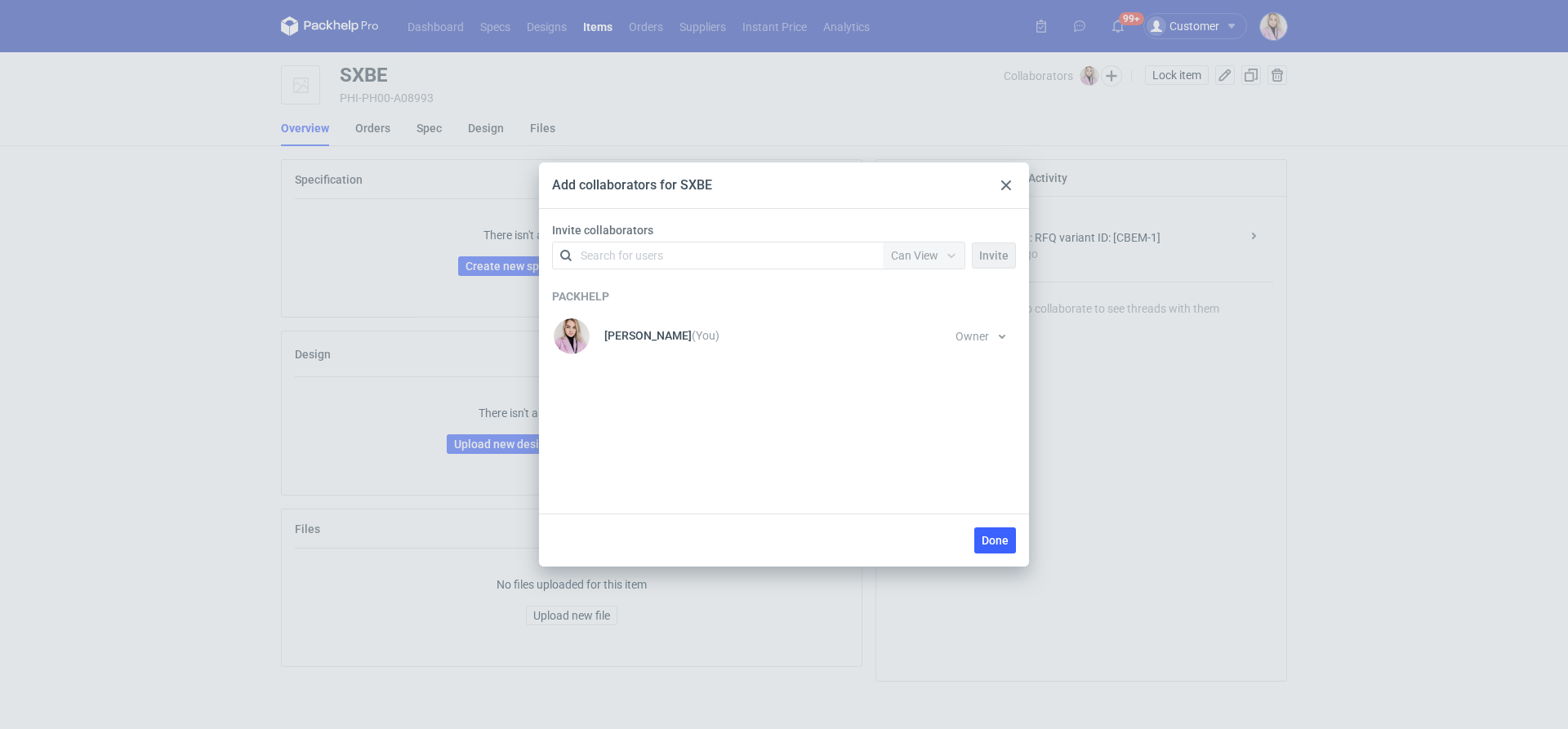
click at [640, 256] on div "Search for users" at bounding box center [622, 256] width 83 height 16
type input "serw"
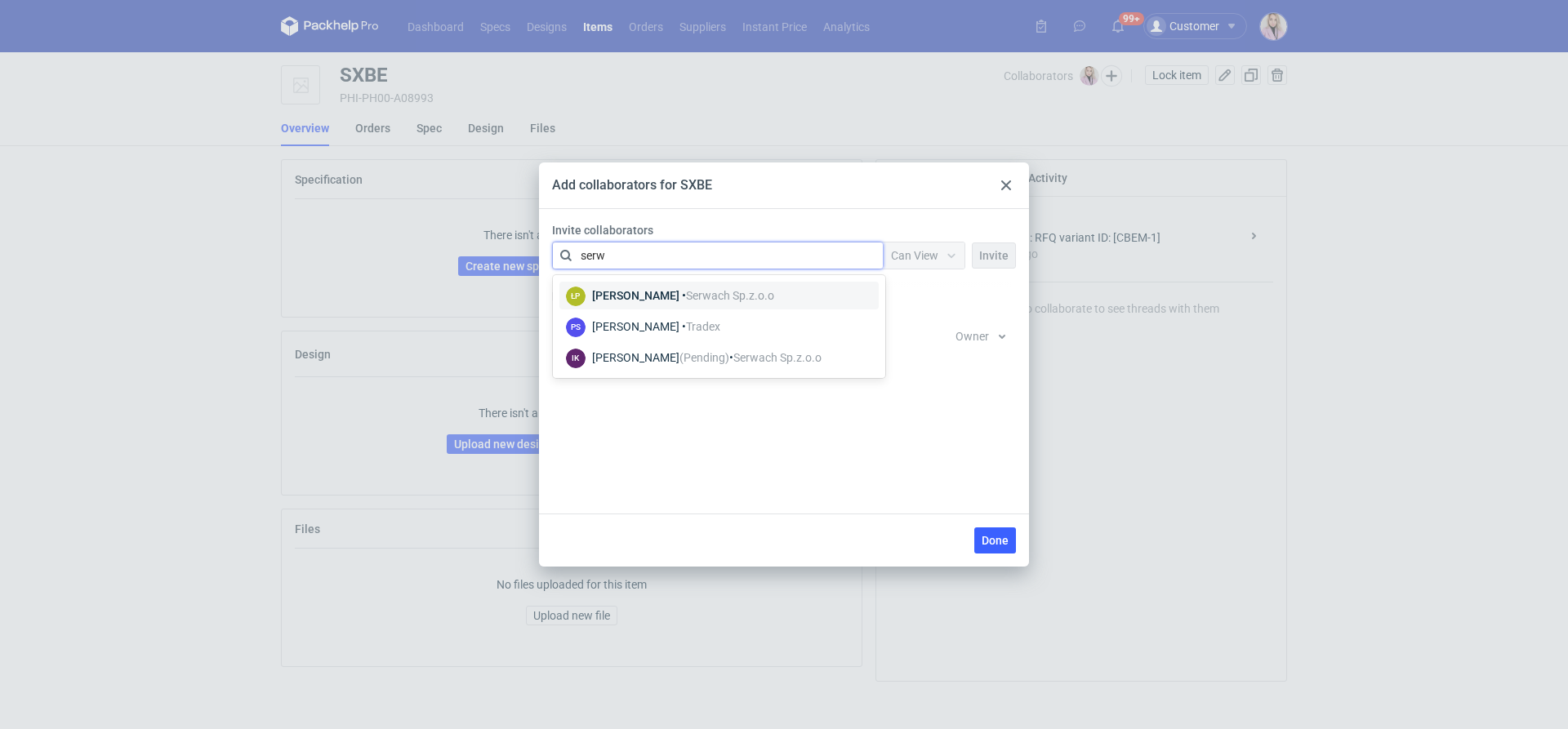
click at [670, 300] on div "[PERSON_NAME] • Serwach Sp.z.o.o" at bounding box center [683, 296] width 182 height 16
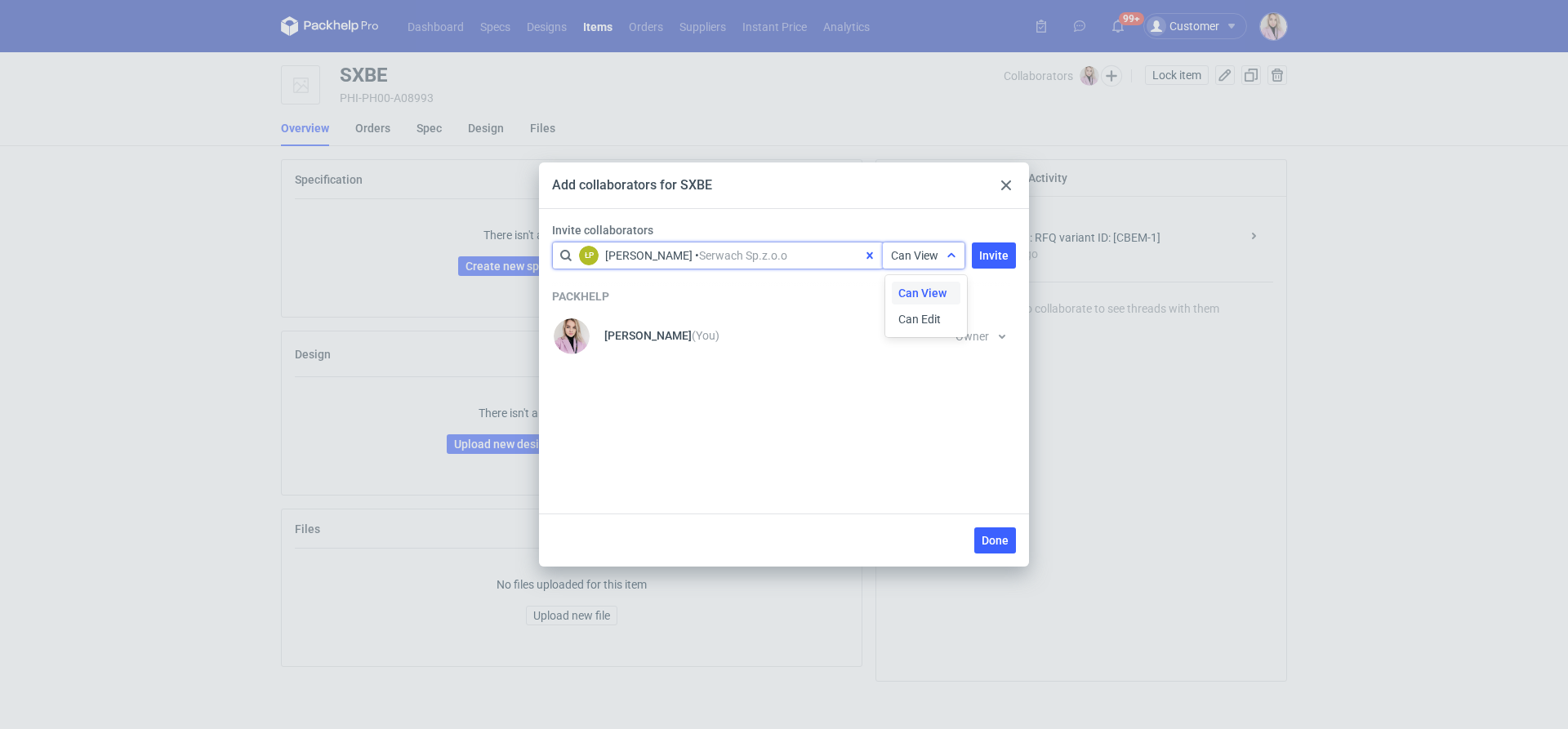
click at [916, 251] on span "Can View" at bounding box center [914, 256] width 48 height 13
click at [916, 306] on div "Can View Can Edit" at bounding box center [927, 306] width 72 height 56
click at [915, 320] on span "Can Edit" at bounding box center [919, 319] width 43 height 16
click at [995, 259] on span "Invite" at bounding box center [994, 256] width 29 height 11
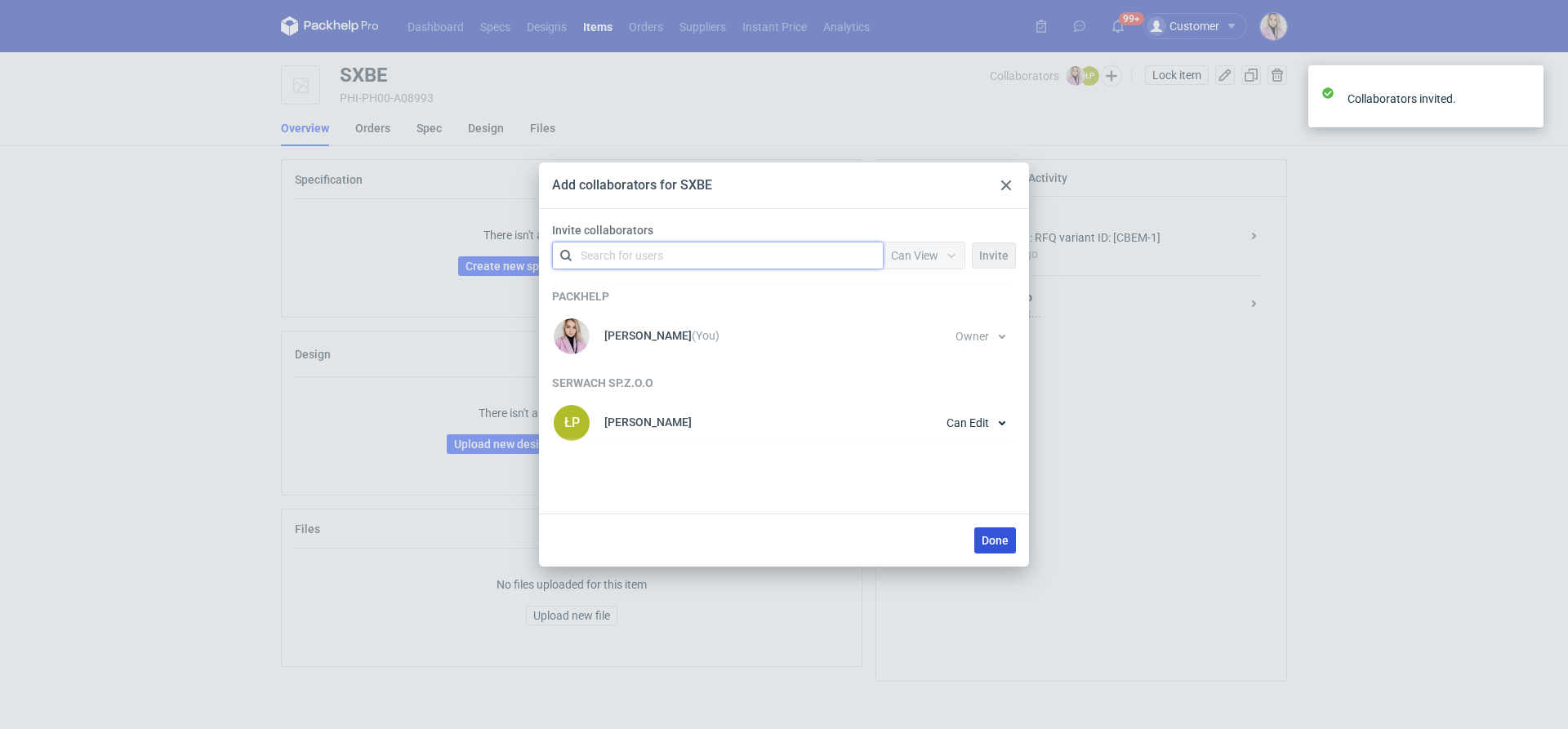
click at [992, 533] on button "Done" at bounding box center [995, 541] width 42 height 26
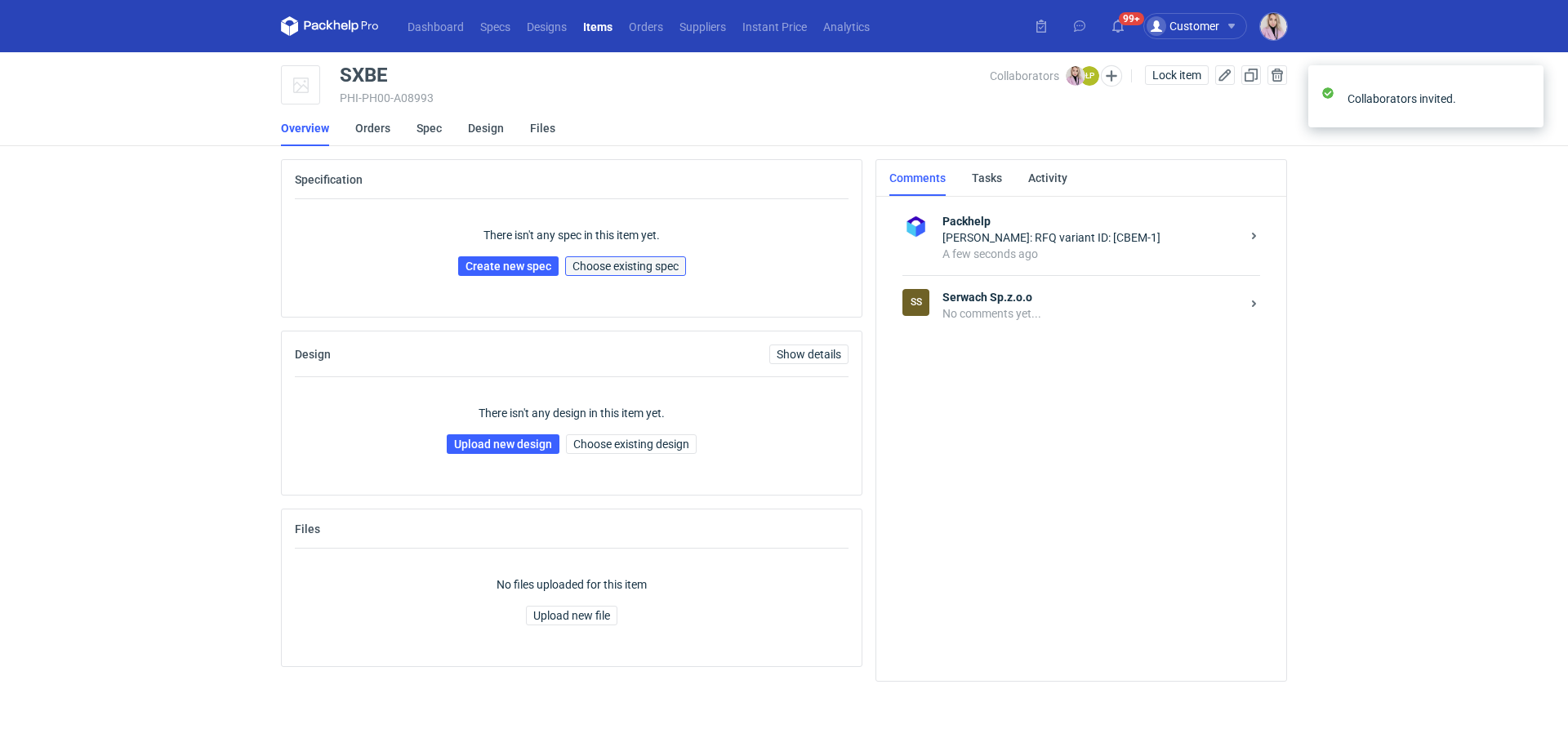
click at [603, 260] on span "Choose existing spec" at bounding box center [626, 266] width 106 height 11
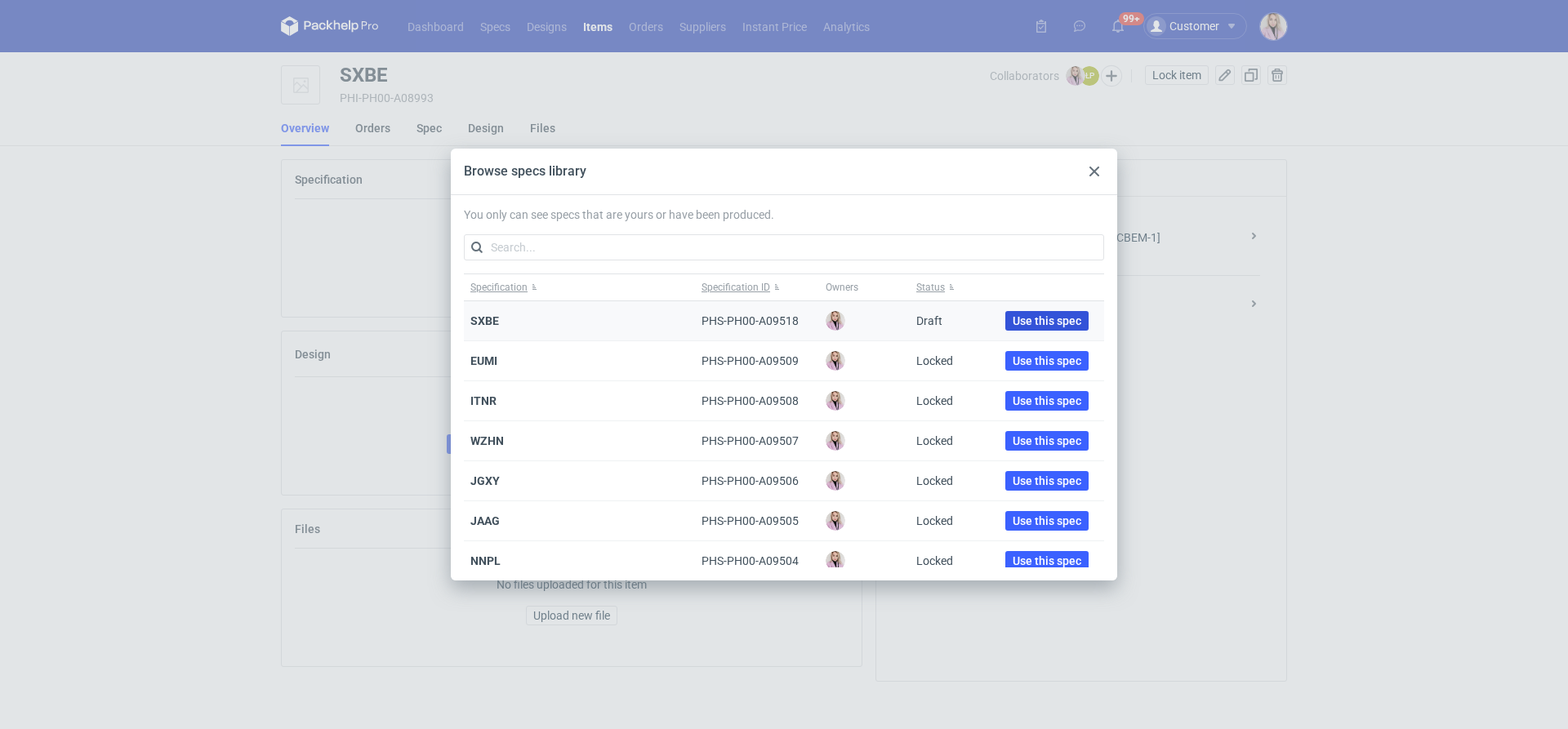
click at [1013, 320] on span "Use this spec" at bounding box center [1047, 321] width 69 height 11
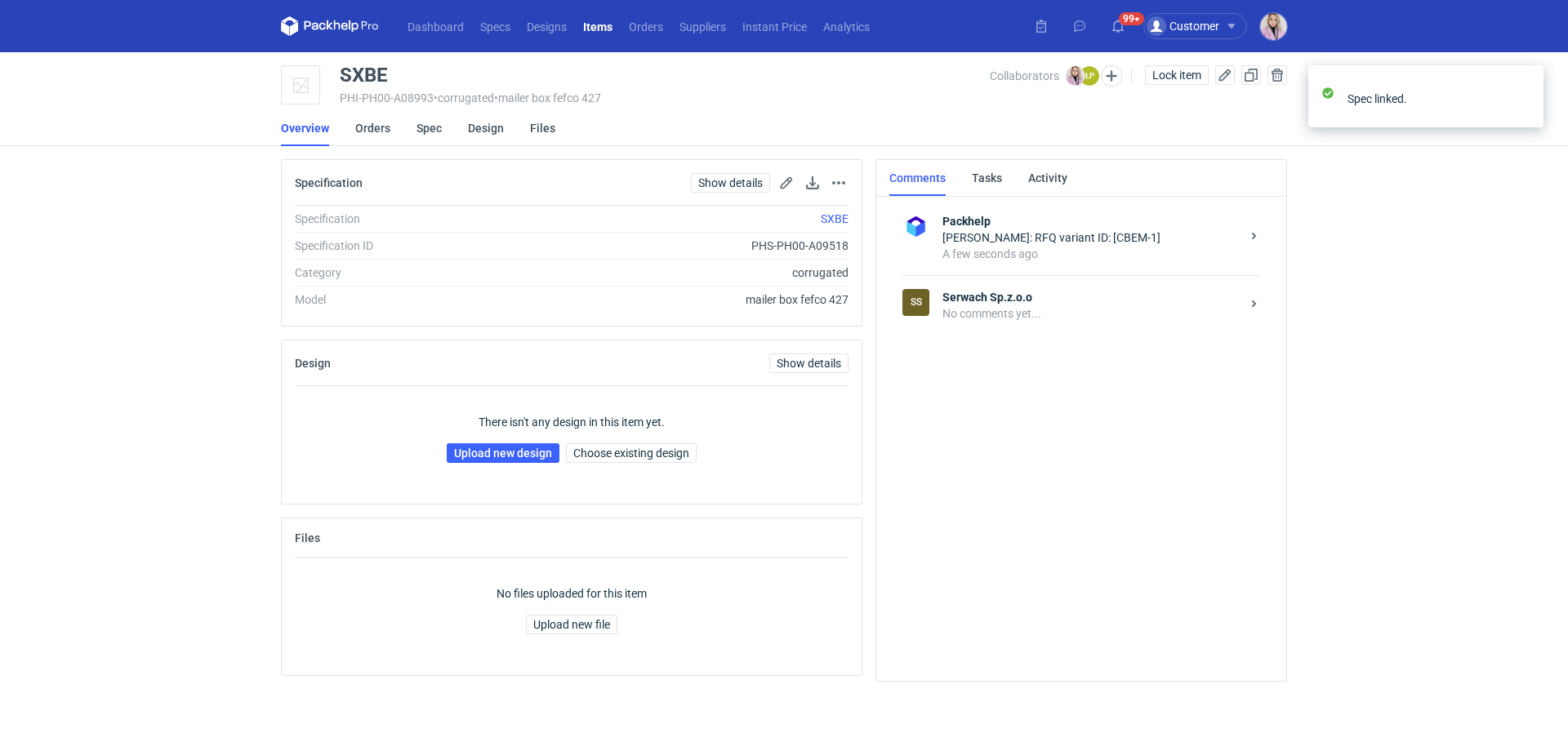
click at [1054, 321] on div "No comments yet..." at bounding box center [1091, 314] width 298 height 16
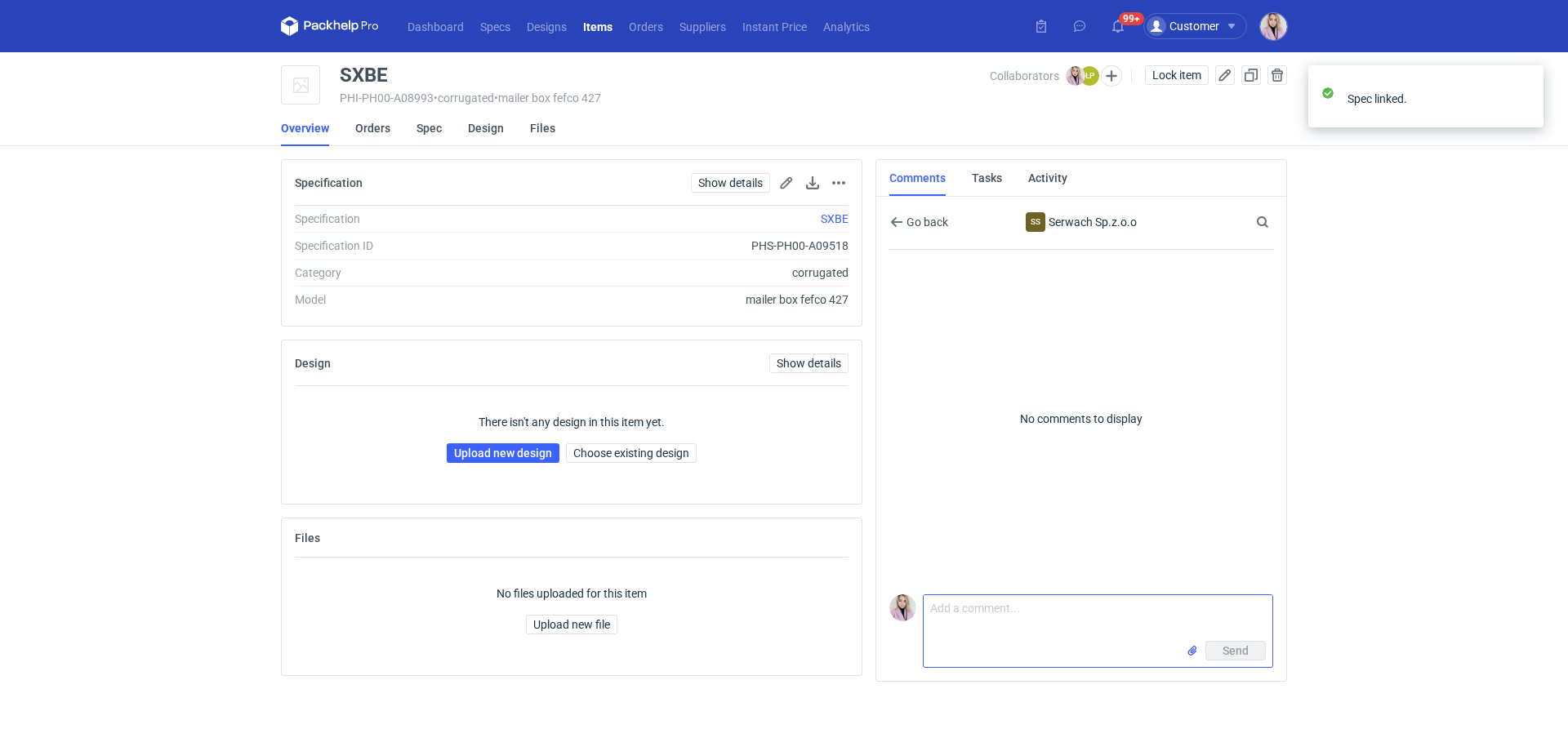
click at [977, 615] on textarea "Comment message" at bounding box center [1098, 618] width 349 height 46
paste textarea "CBEM-1"
click at [929, 625] on textarea "Panie Łukaszu, wycena CBEM-1" at bounding box center [1098, 618] width 349 height 46
click at [1121, 610] on textarea "Panie Łukaszu, wycena CBEM-1" at bounding box center [1098, 618] width 349 height 46
type textarea "Panie Łukaszu, wycena CBEM-1. Poproszę siatkę"
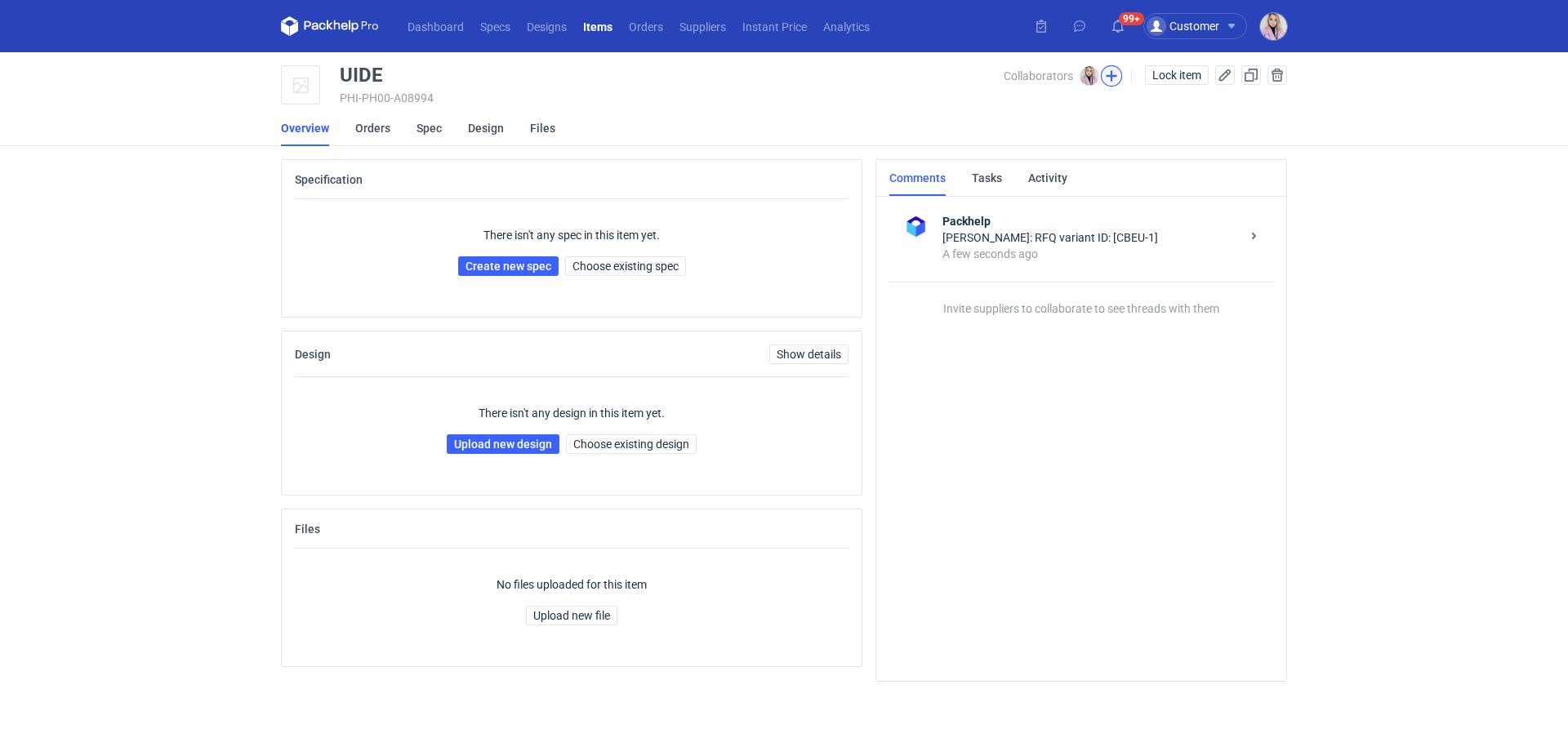
click at [1107, 75] on button "button" at bounding box center [1112, 76] width 21 height 21
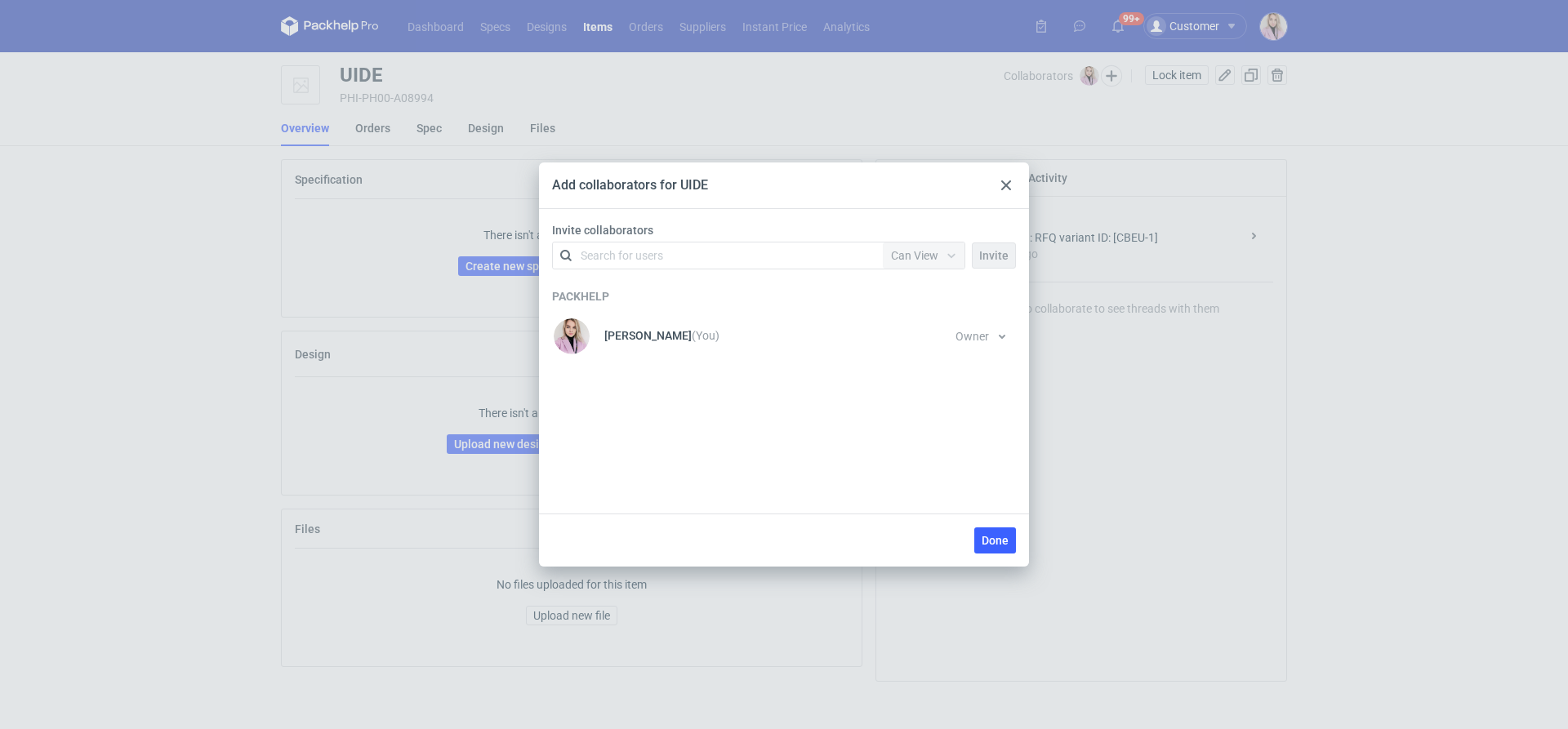
click at [827, 238] on div "Invite collaborators Search for users Permission Can View Invite" at bounding box center [784, 249] width 477 height 54
click at [793, 253] on div "Search for users" at bounding box center [714, 256] width 284 height 23
type input "serw"
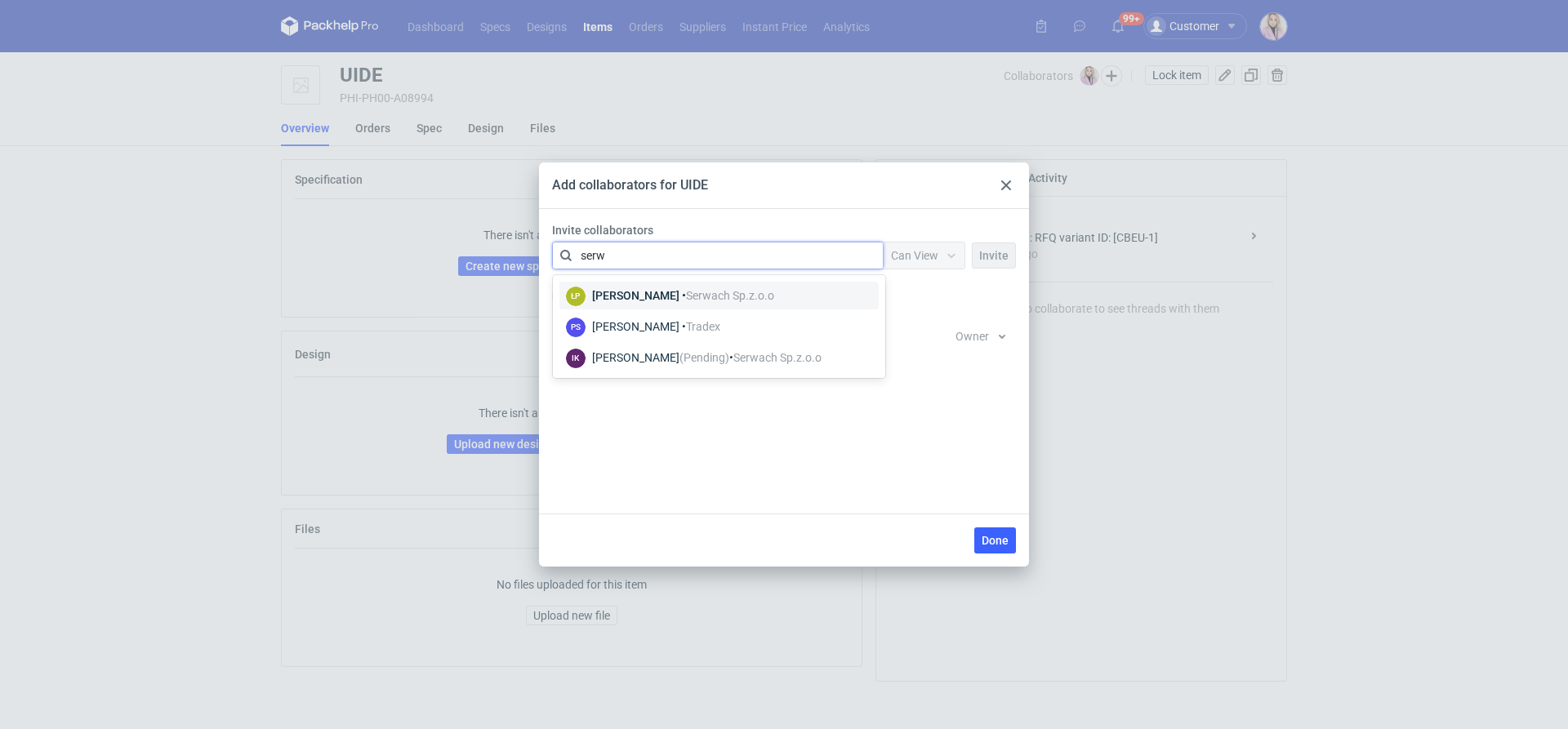
click at [708, 297] on span "Serwach Sp.z.o.o" at bounding box center [730, 296] width 88 height 13
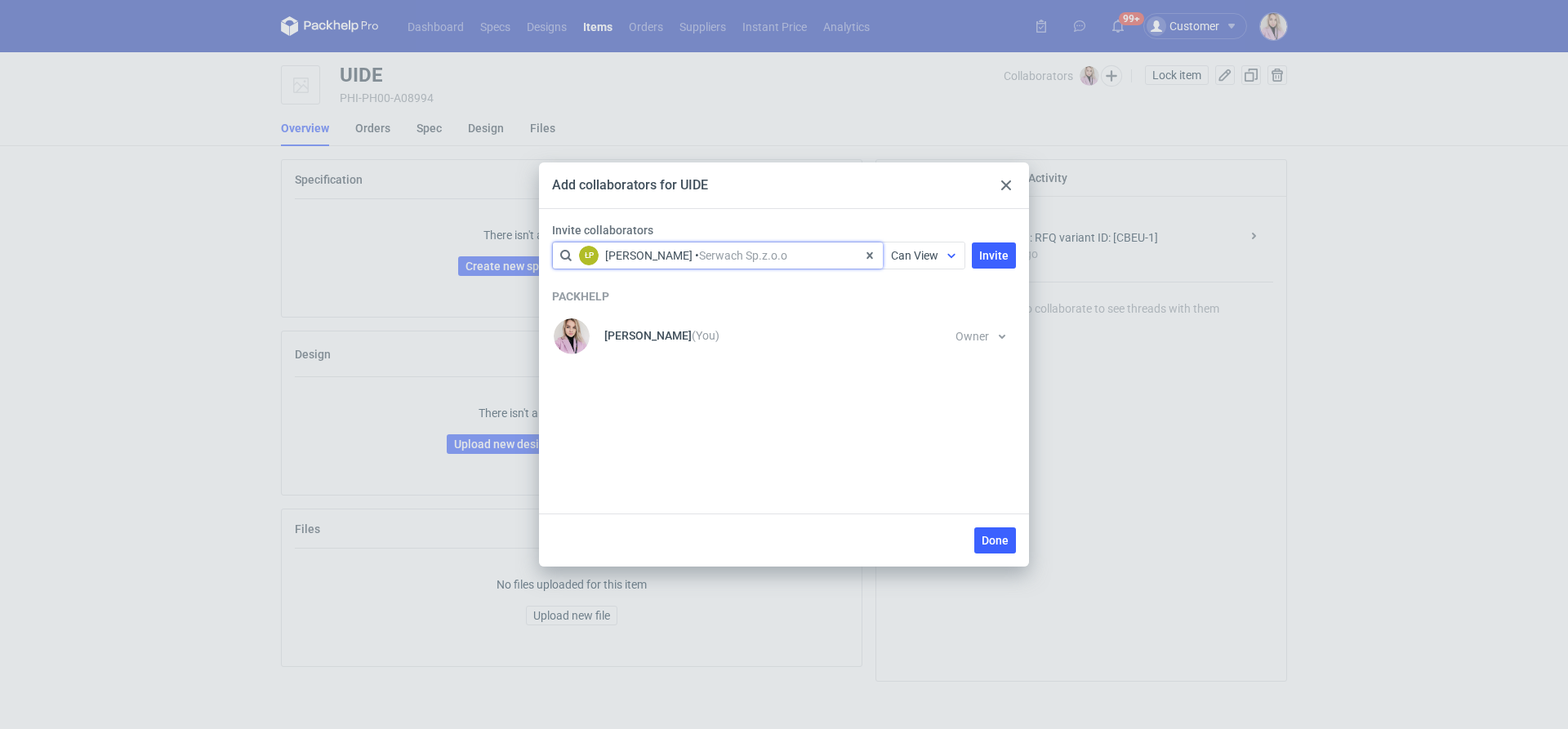
drag, startPoint x: 909, startPoint y: 248, endPoint x: 910, endPoint y: 260, distance: 12.0
click at [909, 249] on span "Can View" at bounding box center [914, 256] width 48 height 13
click at [910, 311] on span "Can Edit" at bounding box center [919, 319] width 43 height 16
click at [994, 253] on span "Invite" at bounding box center [994, 256] width 29 height 11
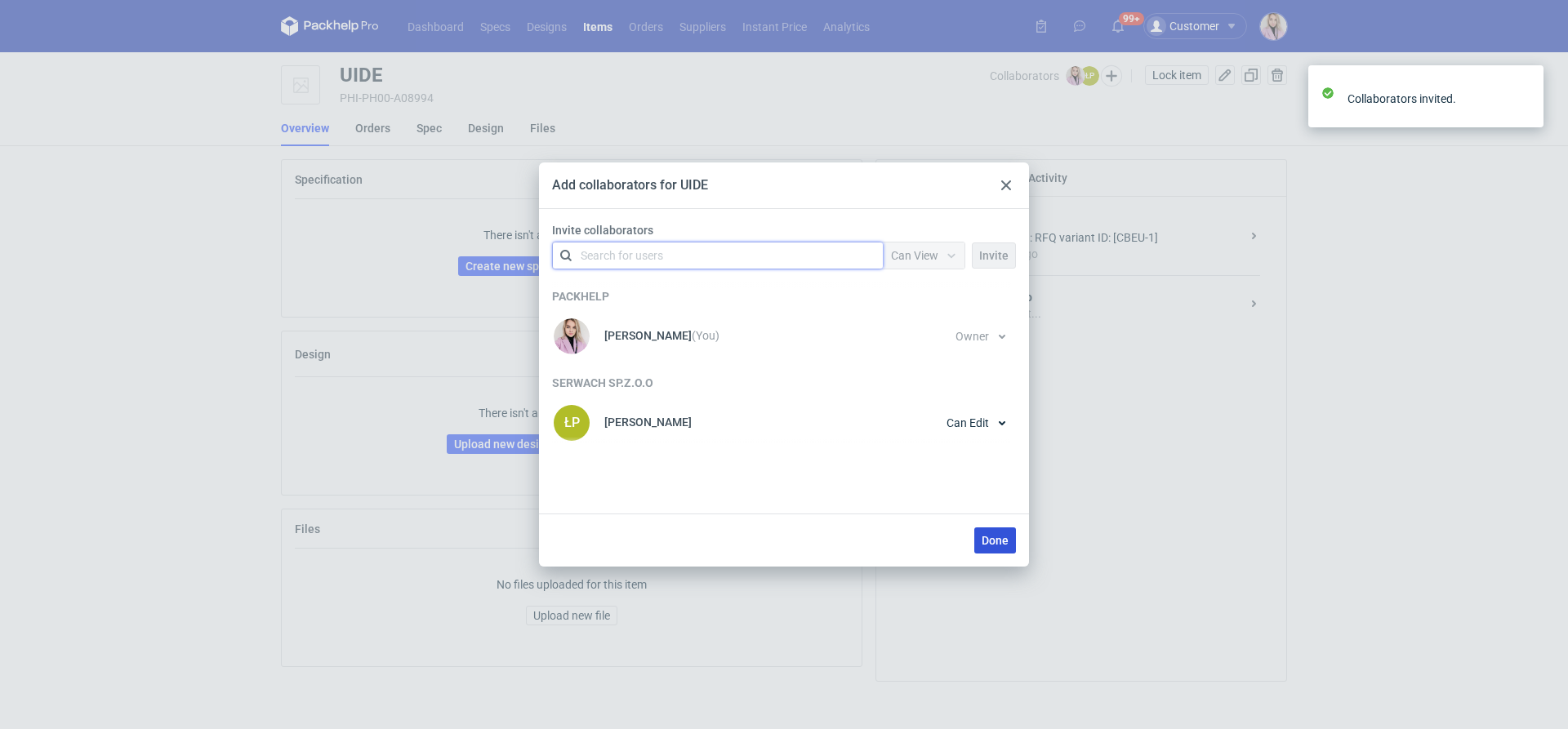
click at [988, 547] on button "Done" at bounding box center [995, 541] width 42 height 26
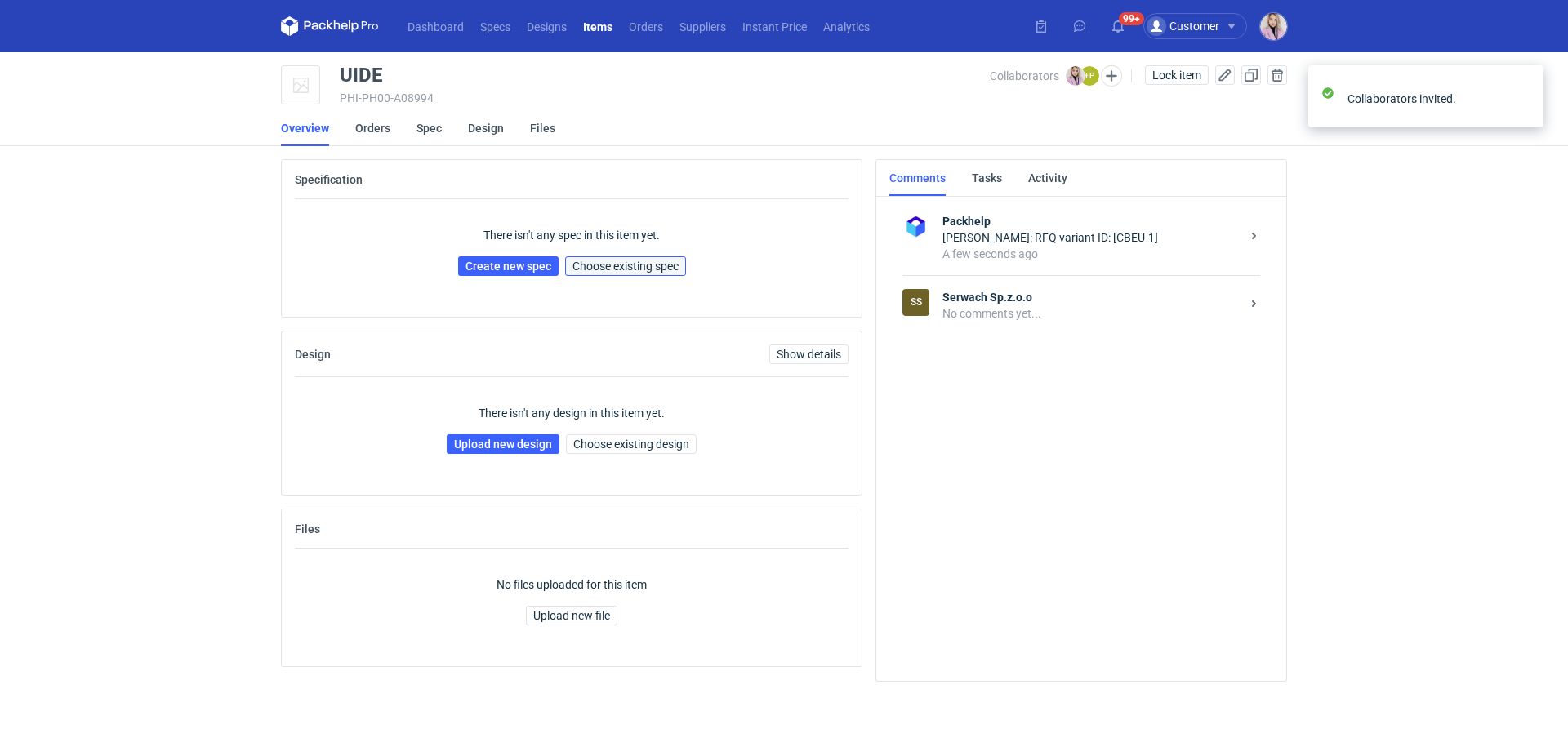
click at [585, 259] on button "Choose existing spec" at bounding box center [626, 266] width 121 height 20
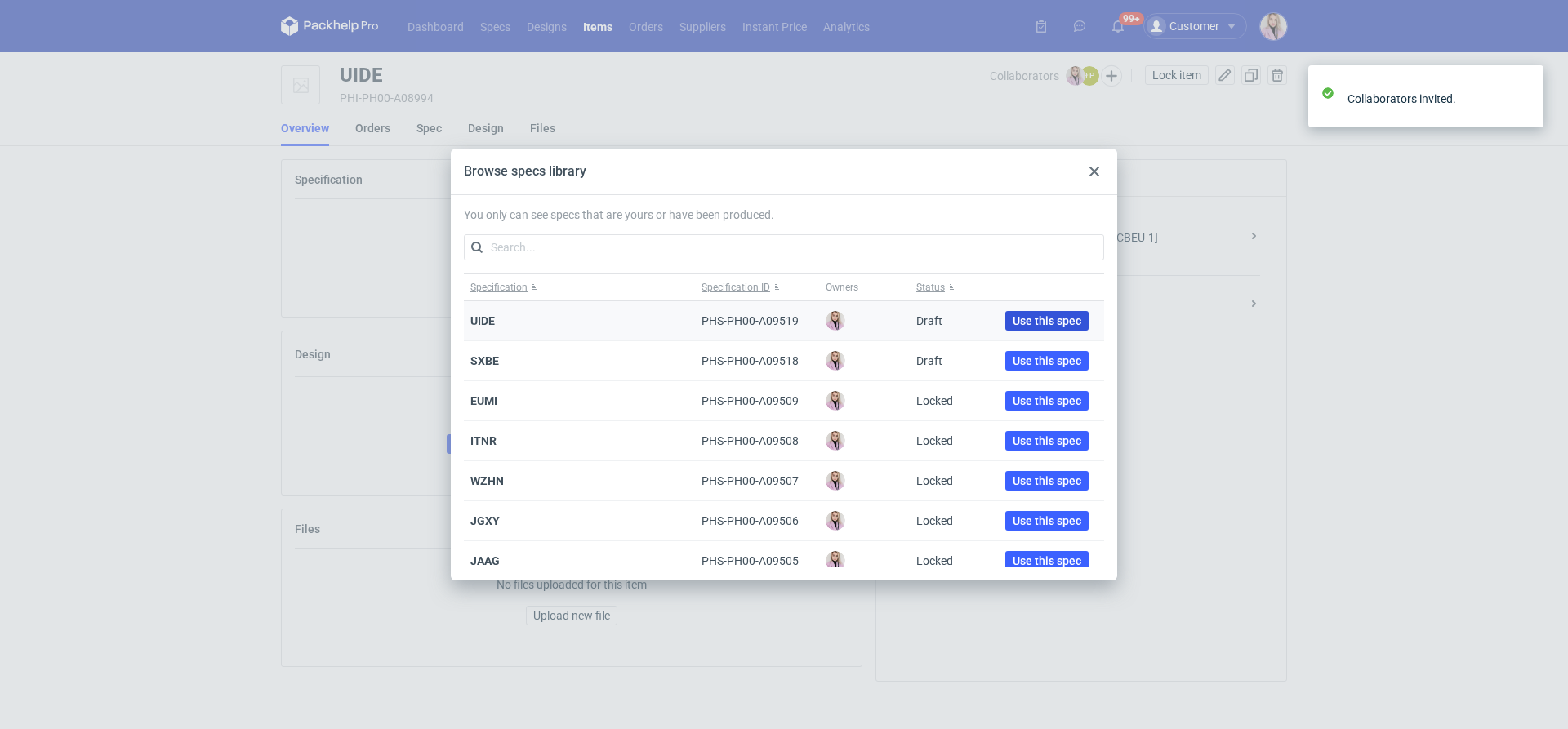
click at [1013, 317] on span "Use this spec" at bounding box center [1047, 321] width 69 height 11
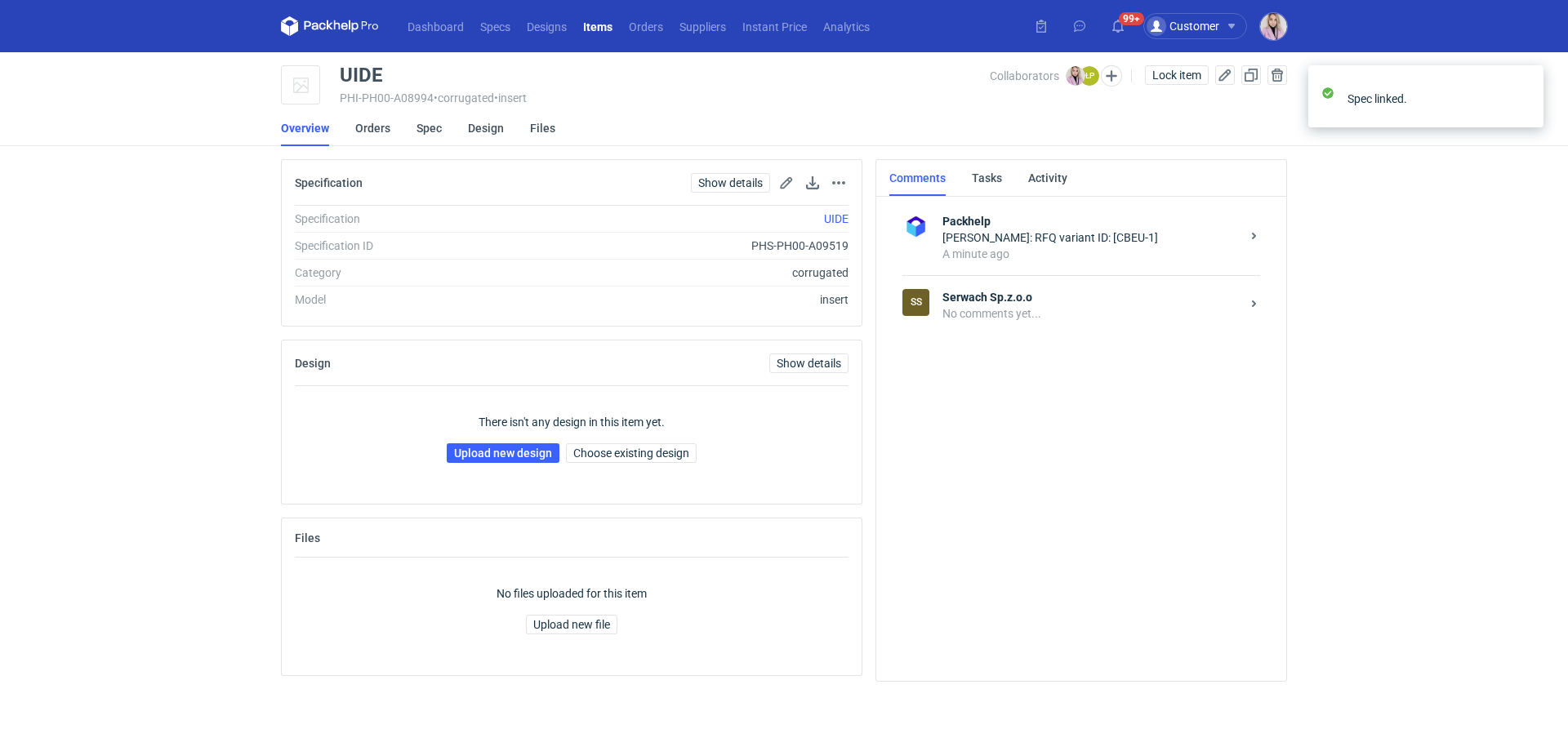
click at [1104, 301] on strong "Serwach Sp.z.o.o" at bounding box center [1091, 297] width 298 height 16
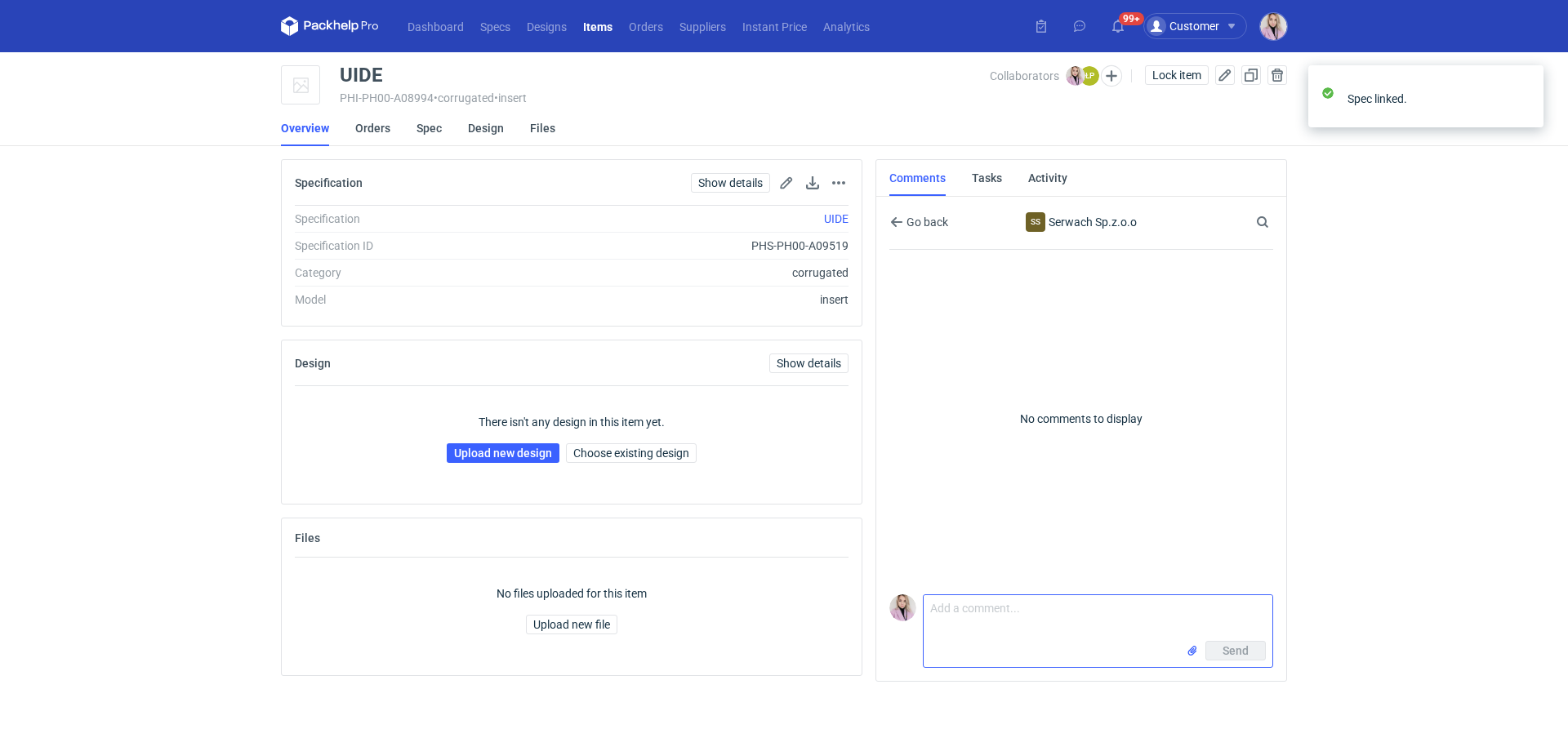
click at [957, 625] on textarea "Comment message" at bounding box center [1098, 618] width 349 height 46
paste textarea "CBEU-1"
click at [927, 631] on textarea "[PERSON_NAME], wycena na przekładki CBEU-1" at bounding box center [1098, 618] width 349 height 46
click at [1178, 612] on textarea "[PERSON_NAME], wycena na przekładki CBEU-1" at bounding box center [1098, 618] width 349 height 46
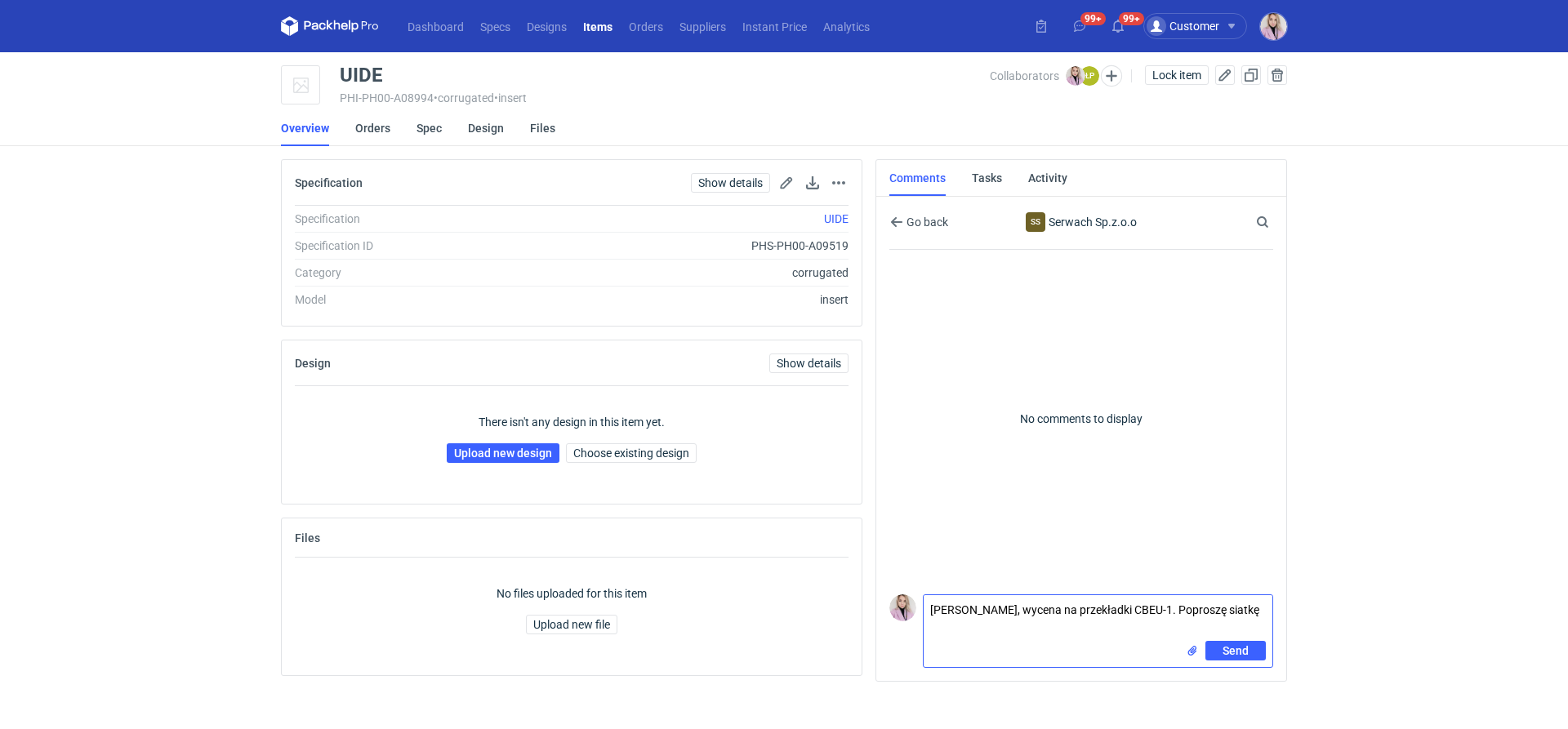
type textarea "[PERSON_NAME], wycena na przekładki CBEU-1. Poproszę siatkę"
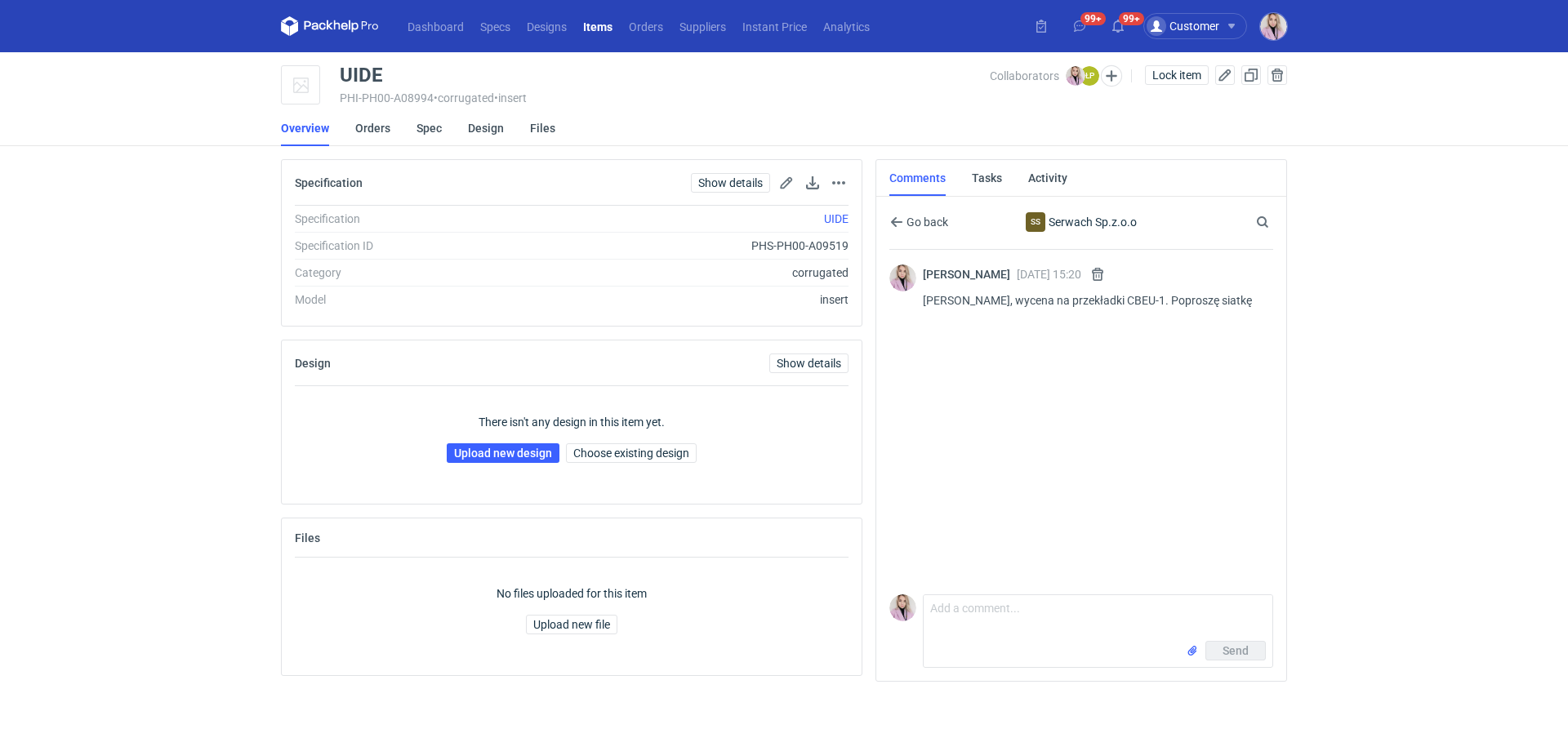
click at [953, 667] on div "Send" at bounding box center [1098, 654] width 349 height 26
click at [969, 623] on textarea "Comment message" at bounding box center [1098, 618] width 349 height 46
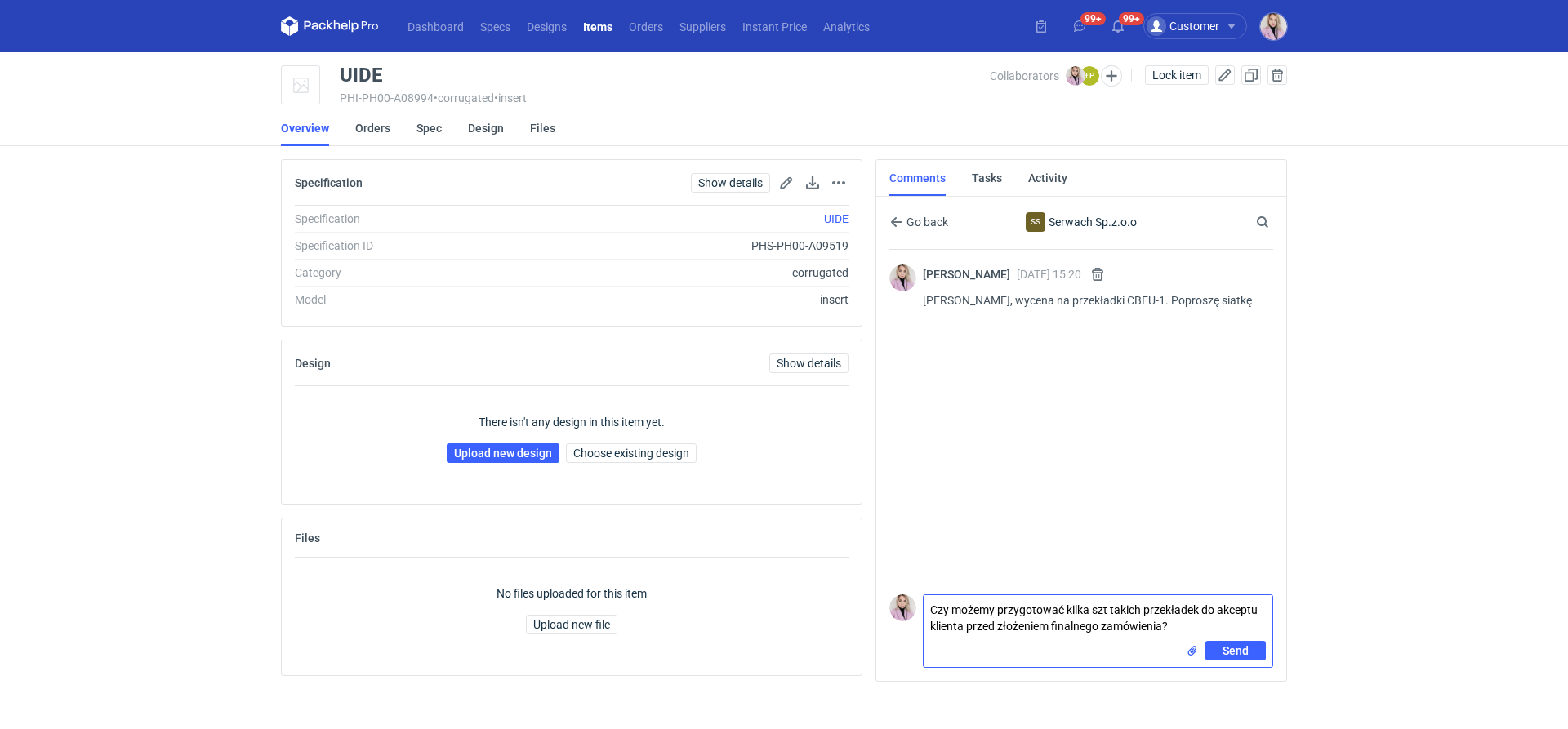
type textarea "Czy możemy przygotować kilka szt takich przekładek do akceptu klienta przed zło…"
